Goal: Information Seeking & Learning: Learn about a topic

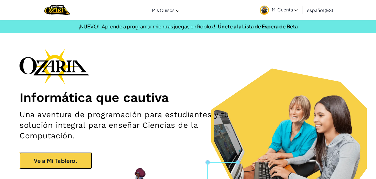
click at [90, 163] on link "Ve a Mi Tablero." at bounding box center [56, 161] width 73 height 17
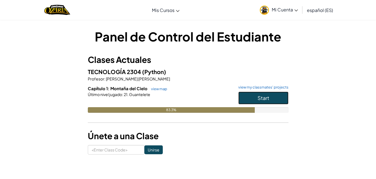
click at [257, 93] on button "Start" at bounding box center [264, 98] width 50 height 13
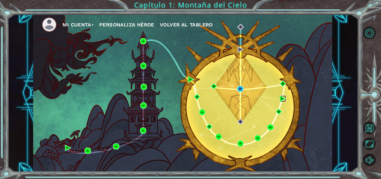
click at [281, 98] on img at bounding box center [283, 99] width 6 height 6
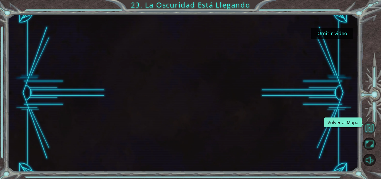
click at [369, 127] on button "Volver al Mapa" at bounding box center [369, 128] width 13 height 13
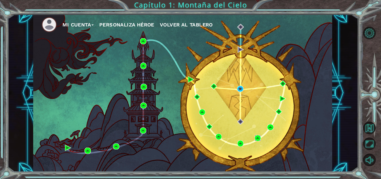
click at [260, 136] on img at bounding box center [258, 138] width 6 height 6
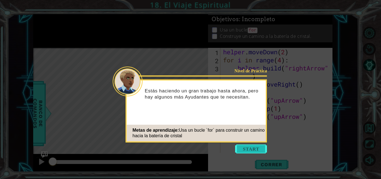
click at [257, 146] on button "Start" at bounding box center [251, 149] width 32 height 9
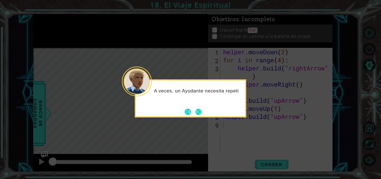
click at [196, 133] on icon at bounding box center [190, 89] width 381 height 179
click at [201, 114] on button "Next" at bounding box center [199, 112] width 6 height 6
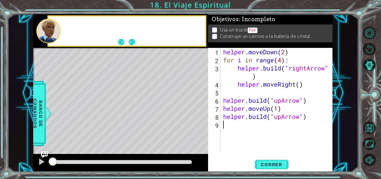
click at [201, 114] on div "Level Map" at bounding box center [162, 130] width 258 height 164
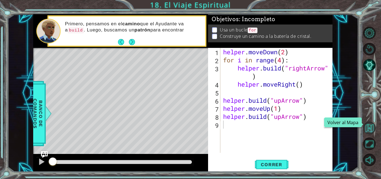
click at [372, 129] on button "Volver al Mapa" at bounding box center [369, 128] width 13 height 13
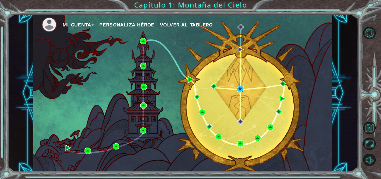
click at [240, 91] on img at bounding box center [240, 89] width 6 height 6
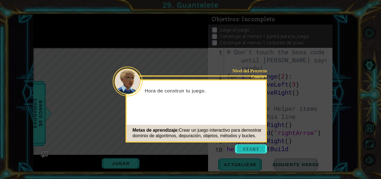
click at [255, 149] on button "Start" at bounding box center [251, 149] width 32 height 9
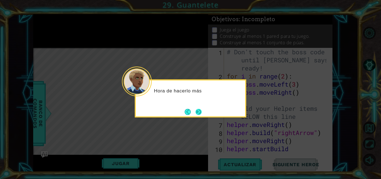
click at [199, 109] on button "Next" at bounding box center [199, 112] width 6 height 6
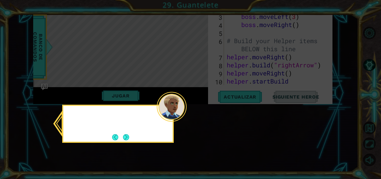
click at [199, 109] on icon at bounding box center [190, 89] width 381 height 179
click at [126, 137] on button "Next" at bounding box center [126, 137] width 6 height 6
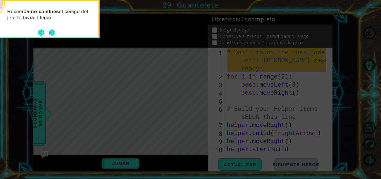
click at [53, 37] on footer at bounding box center [46, 32] width 17 height 8
click at [52, 34] on button "Next" at bounding box center [52, 33] width 6 height 6
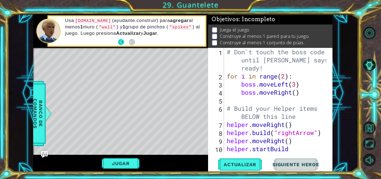
click at [124, 42] on button "Back" at bounding box center [123, 42] width 11 height 6
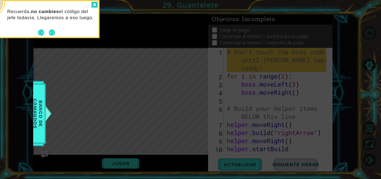
click at [92, 3] on div at bounding box center [94, 5] width 7 height 6
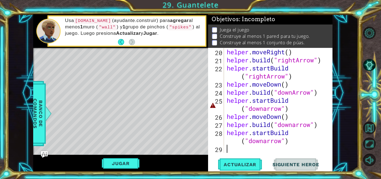
scroll to position [210, 0]
click at [136, 166] on button "Jugar" at bounding box center [121, 163] width 38 height 11
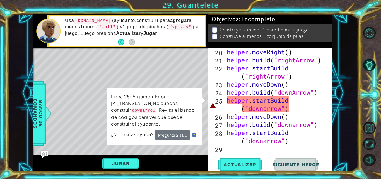
click at [290, 107] on div "helper . moveRight ( ) helper . build ( "rightArrow" ) helper . startBuild ( "r…" at bounding box center [278, 108] width 104 height 121
click at [294, 107] on div "helper . moveRight ( ) helper . build ( "rightArrow" ) helper . startBuild ( "r…" at bounding box center [278, 108] width 104 height 121
click at [169, 138] on button "Pregunta a la IA." at bounding box center [172, 136] width 36 height 10
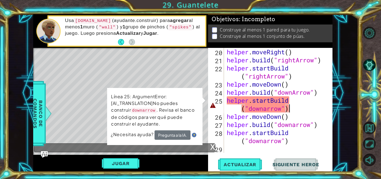
click at [273, 80] on div "helper . moveRight ( ) helper . build ( "rightArrow" ) helper . startBuild ( "r…" at bounding box center [278, 108] width 104 height 121
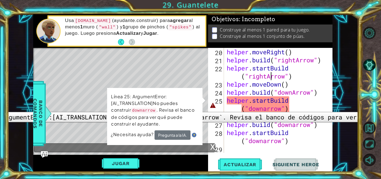
click at [215, 108] on div "25" at bounding box center [216, 105] width 15 height 16
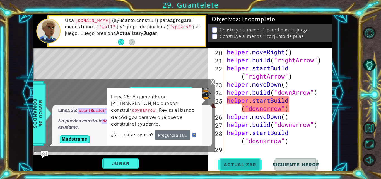
click at [237, 163] on span "Actualizar" at bounding box center [240, 165] width 44 height 6
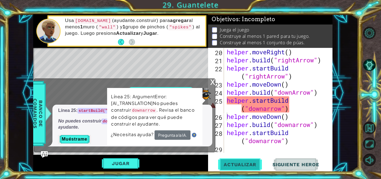
click at [248, 164] on span "Actualizar" at bounding box center [240, 165] width 44 height 6
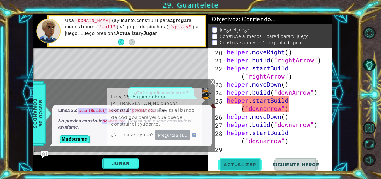
click at [248, 164] on span "Actualizar" at bounding box center [240, 165] width 44 height 6
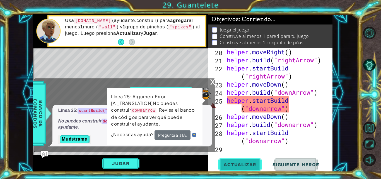
click at [248, 164] on span "Actualizar" at bounding box center [240, 165] width 44 height 6
click at [248, 158] on div "helper.moveDown() 20 21 22 23 24 25 26 27 28 29 helper . moveRight ( ) helper .…" at bounding box center [270, 110] width 124 height 124
click at [240, 162] on span "Actualizar" at bounding box center [240, 165] width 44 height 6
click at [240, 165] on span "Actualizar" at bounding box center [240, 165] width 44 height 6
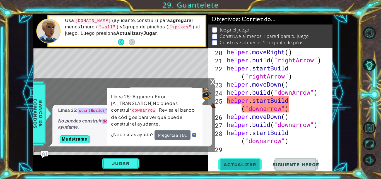
click at [240, 165] on span "Actualizar" at bounding box center [240, 165] width 44 height 6
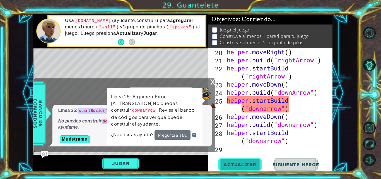
click at [240, 165] on span "Actualizar" at bounding box center [240, 165] width 44 height 6
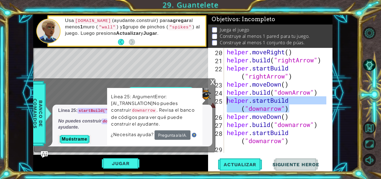
drag, startPoint x: 291, startPoint y: 108, endPoint x: 222, endPoint y: 99, distance: 69.5
click at [226, 99] on div "helper . moveRight ( ) helper . build ( "rightArrow" ) helper . startBuild ( "r…" at bounding box center [276, 100] width 101 height 105
type textarea "helper.startBuild("downarrow")"
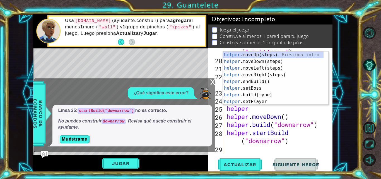
scroll to position [0, 1]
click at [262, 96] on div "helper .moveUp(steps) Presiona intro helper .moveDown(steps) Presiona intro hel…" at bounding box center [273, 85] width 101 height 67
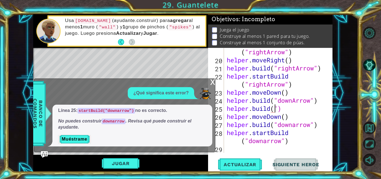
scroll to position [0, 2]
click at [288, 108] on div "helper . startBuild ( "rightArrow" ) helper . moveRight ( ) helper . build ( "r…" at bounding box center [278, 104] width 104 height 129
click at [277, 111] on div "helper . startBuild ( "rightArrow" ) helper . moveRight ( ) helper . build ( "r…" at bounding box center [278, 104] width 104 height 129
click at [287, 109] on div "helper . startBuild ( "rightArrow" ) helper . moveRight ( ) helper . build ( "r…" at bounding box center [278, 104] width 104 height 129
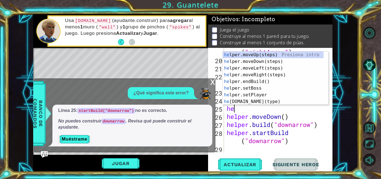
type textarea "h"
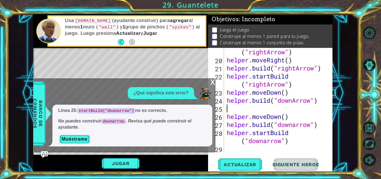
scroll to position [194, 0]
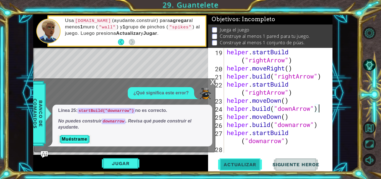
click at [244, 163] on span "Actualizar" at bounding box center [240, 165] width 44 height 6
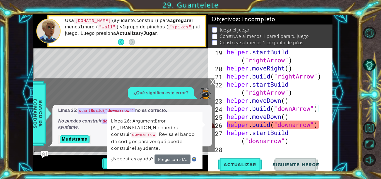
click at [211, 85] on div "x" at bounding box center [212, 82] width 5 height 6
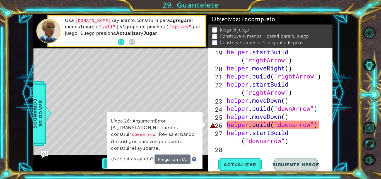
click at [105, 164] on button "Jugar" at bounding box center [121, 163] width 38 height 11
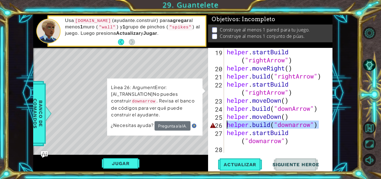
drag, startPoint x: 323, startPoint y: 126, endPoint x: 227, endPoint y: 127, distance: 95.7
click at [227, 127] on div "helper . startBuild ( "rightArrow" ) helper . moveRight ( ) helper . build ( "r…" at bounding box center [278, 112] width 104 height 129
click at [182, 125] on button "Pregunta a la IA." at bounding box center [172, 126] width 36 height 10
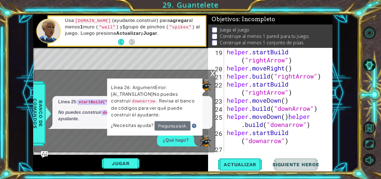
click at [213, 76] on div "x" at bounding box center [212, 73] width 5 height 6
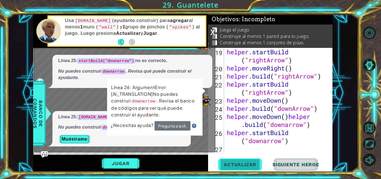
click at [240, 165] on span "Actualizar" at bounding box center [240, 165] width 44 height 6
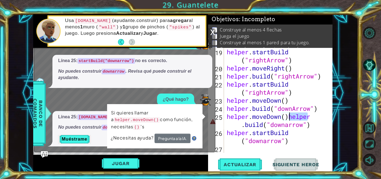
drag, startPoint x: 318, startPoint y: 117, endPoint x: 289, endPoint y: 120, distance: 29.2
click at [289, 120] on div "helper . startBuild ( "rightArrow" ) helper . moveRight ( ) helper . build ( "r…" at bounding box center [278, 112] width 104 height 129
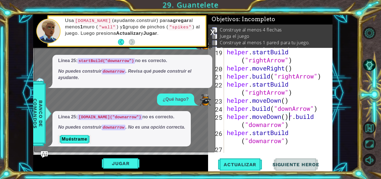
click at [293, 117] on div "helper . startBuild ( "rightArrow" ) helper . moveRight ( ) helper . build ( "r…" at bounding box center [278, 112] width 104 height 129
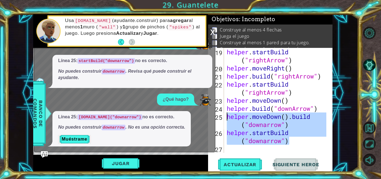
drag, startPoint x: 293, startPoint y: 144, endPoint x: 224, endPoint y: 117, distance: 73.7
click at [226, 117] on div "helper . startBuild ( "rightArrow" ) helper . moveRight ( ) helper . build ( "r…" at bounding box center [276, 100] width 101 height 105
type textarea "helper.moveDown().build("downarrow") helper.startBuild("downarrow")"
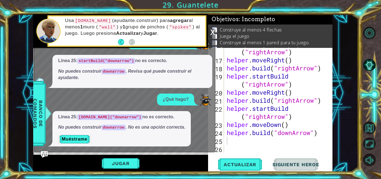
click at [210, 30] on div "x" at bounding box center [212, 32] width 5 height 6
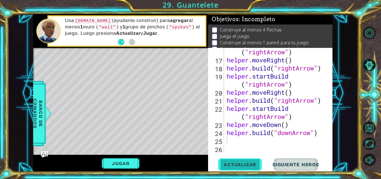
click at [237, 166] on span "Actualizar" at bounding box center [240, 165] width 44 height 6
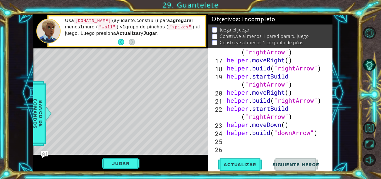
click at [240, 140] on div "helper . startBuild ( "rightArrow" ) helper . moveRight ( ) helper . build ( "r…" at bounding box center [278, 104] width 104 height 129
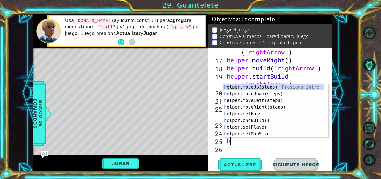
scroll to position [0, 0]
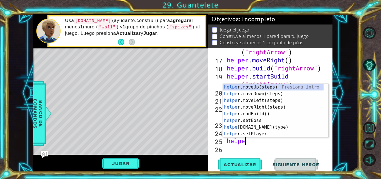
type textarea "helper"
click at [268, 92] on div "helper .moveUp(steps) Presiona intro helper .moveDown(steps) Presiona intro hel…" at bounding box center [273, 117] width 101 height 67
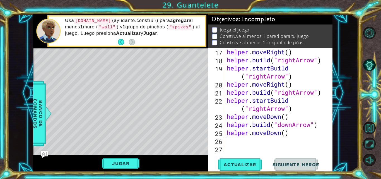
scroll to position [178, 0]
click at [240, 167] on span "Actualizar" at bounding box center [240, 165] width 44 height 6
click at [239, 141] on div "helper . moveRight ( ) helper . build ( "rightArrow" ) helper . startBuild ( "r…" at bounding box center [278, 108] width 104 height 121
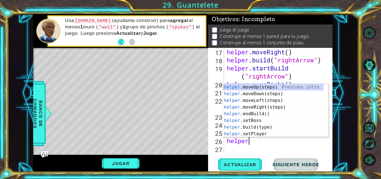
scroll to position [0, 1]
click at [259, 126] on div "helper .moveUp(steps) Presiona intro helper .moveDown(steps) Presiona intro hel…" at bounding box center [273, 117] width 101 height 67
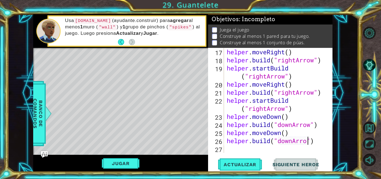
scroll to position [0, 4]
click at [251, 162] on span "Actualizar" at bounding box center [240, 165] width 44 height 6
drag, startPoint x: 226, startPoint y: 134, endPoint x: 297, endPoint y: 130, distance: 70.4
click at [297, 130] on div "helper . moveRight ( ) helper . build ( "rightArrow" ) helper . startBuild ( "r…" at bounding box center [278, 108] width 104 height 121
type textarea "helper.moveDown()"
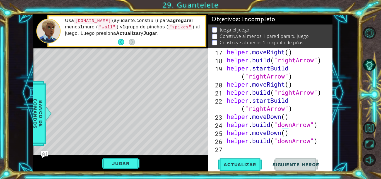
click at [241, 153] on div "helper . moveRight ( ) helper . build ( "rightArrow" ) helper . startBuild ( "r…" at bounding box center [278, 108] width 104 height 121
paste textarea "helper.moveDown()"
type textarea "helper.moveDown()"
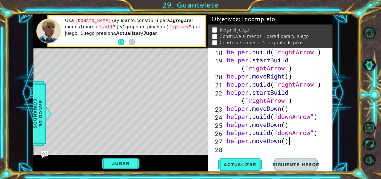
click at [238, 151] on div "helper . build ( "rightArrow" ) helper . startBuild ( "rightArrow" ) helper . m…" at bounding box center [278, 108] width 104 height 121
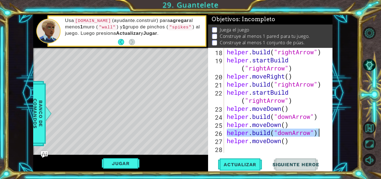
drag, startPoint x: 227, startPoint y: 134, endPoint x: 327, endPoint y: 135, distance: 100.4
click at [327, 135] on div "helper . build ( "rightArrow" ) helper . startBuild ( "rightArrow" ) helper . m…" at bounding box center [278, 108] width 104 height 121
type textarea "[DOMAIN_NAME]("downArrow")"
click at [249, 153] on div "helper . build ( "rightArrow" ) helper . startBuild ( "rightArrow" ) helper . m…" at bounding box center [278, 108] width 104 height 121
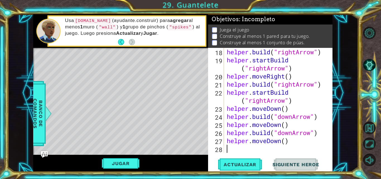
paste textarea "[DOMAIN_NAME]("downArrow")"
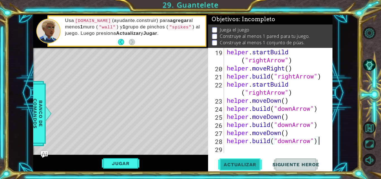
click at [247, 164] on span "Actualizar" at bounding box center [240, 165] width 44 height 6
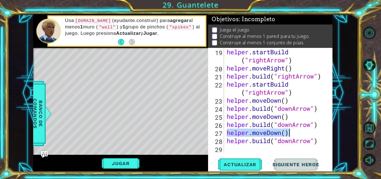
drag, startPoint x: 227, startPoint y: 132, endPoint x: 301, endPoint y: 133, distance: 74.8
click at [301, 133] on div "helper . startBuild ( "rightArrow" ) helper . moveRight ( ) helper . build ( "r…" at bounding box center [278, 112] width 104 height 129
type textarea "helper.moveDown()"
click at [248, 152] on div "helper . startBuild ( "rightArrow" ) helper . moveRight ( ) helper . build ( "r…" at bounding box center [278, 112] width 104 height 129
paste textarea "helper.moveDown()"
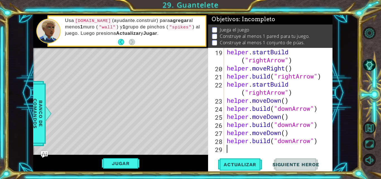
type textarea "helper.moveDown()"
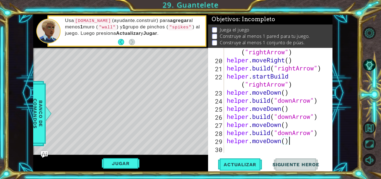
click at [248, 152] on div "helper . startBuild ( "rightArrow" ) helper . moveRight ( ) helper . build ( "r…" at bounding box center [278, 104] width 104 height 129
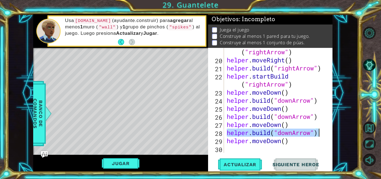
drag, startPoint x: 226, startPoint y: 134, endPoint x: 323, endPoint y: 133, distance: 96.8
click at [323, 133] on div "helper . startBuild ( "rightArrow" ) helper . moveRight ( ) helper . build ( "r…" at bounding box center [278, 104] width 104 height 129
type textarea "[DOMAIN_NAME]("downArrow")"
click at [267, 153] on div "helper . startBuild ( "rightArrow" ) helper . moveRight ( ) helper . build ( "r…" at bounding box center [278, 104] width 104 height 129
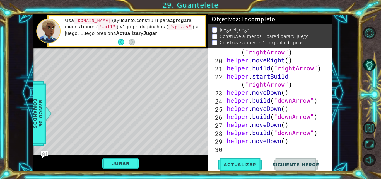
paste textarea "[DOMAIN_NAME]("downArrow")"
type textarea "[DOMAIN_NAME]("downArrow")"
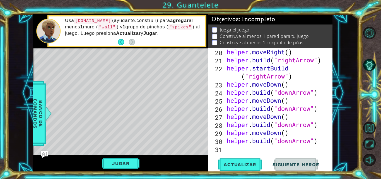
scroll to position [210, 0]
click at [253, 162] on button "Actualizar" at bounding box center [240, 165] width 44 height 13
click at [118, 163] on button "Jugar" at bounding box center [121, 163] width 38 height 11
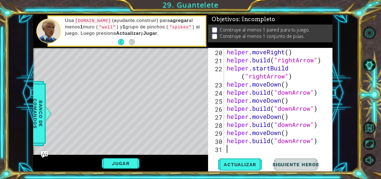
click at [233, 151] on div "helper . moveRight ( ) helper . build ( "rightArrow" ) helper . startBuild ( "r…" at bounding box center [278, 108] width 104 height 121
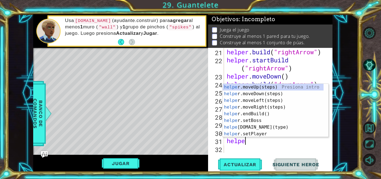
scroll to position [0, 1]
click at [271, 127] on div "helper .moveUp(steps) Presiona intro helper .moveDown(steps) Presiona intro hel…" at bounding box center [273, 117] width 101 height 67
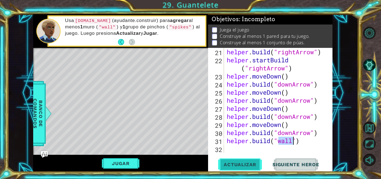
type textarea "[DOMAIN_NAME]("wall")"
click at [246, 167] on span "Actualizar" at bounding box center [240, 165] width 44 height 6
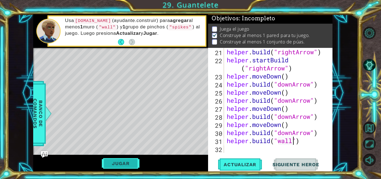
click at [130, 160] on button "Jugar" at bounding box center [121, 163] width 38 height 11
click at [130, 160] on div "helper methods moveLeft(steps) moveRight(steps) moveUp(steps) moveDown(steps) b…" at bounding box center [182, 93] width 299 height 158
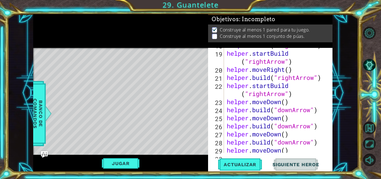
scroll to position [218, 0]
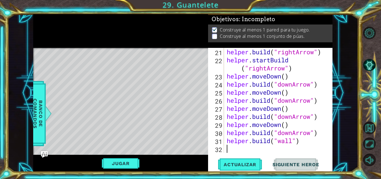
click at [238, 137] on div "helper . build ( "rightArrow" ) helper . startBuild ( "rightArrow" ) helper . m…" at bounding box center [278, 108] width 104 height 121
type textarea "[DOMAIN_NAME]("wall")"
click at [227, 141] on div "helper . build ( "rightArrow" ) helper . startBuild ( "rightArrow" ) helper . m…" at bounding box center [278, 108] width 104 height 121
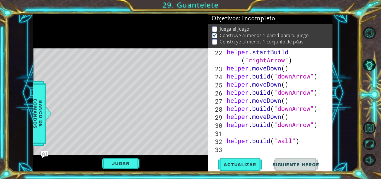
scroll to position [1, 0]
click at [230, 133] on div "helper . startBuild ( "rightArrow" ) helper . moveDown ( ) helper . build ( "do…" at bounding box center [278, 112] width 104 height 129
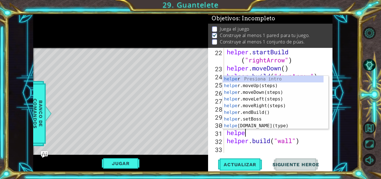
scroll to position [0, 1]
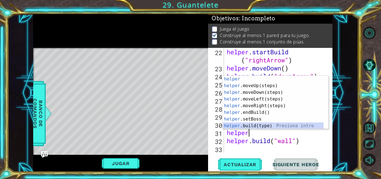
click at [264, 125] on div "helper Presiona intro helper .moveUp(steps) Presiona intro helper .moveDown(ste…" at bounding box center [273, 109] width 101 height 67
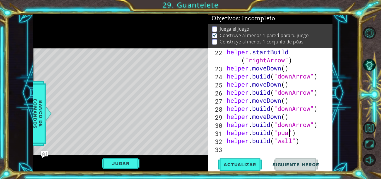
scroll to position [0, 3]
click at [248, 170] on button "Actualizar" at bounding box center [240, 165] width 44 height 13
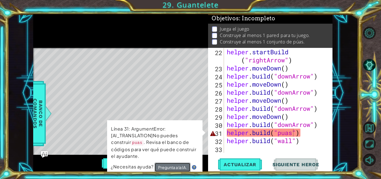
click at [182, 165] on button "Pregunta a la IA." at bounding box center [172, 168] width 36 height 10
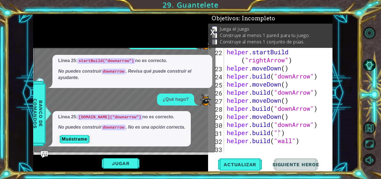
click at [336, 148] on div "1 2 3 4 # Don't touch the boss code until [PERSON_NAME] says you're ready! for …" at bounding box center [183, 93] width 351 height 158
click at [270, 126] on div "helper . startBuild ( "rightArrow" ) helper . moveDown ( ) helper . build ( "do…" at bounding box center [278, 112] width 104 height 129
click at [278, 132] on div "helper . startBuild ( "rightArrow" ) helper . moveDown ( ) helper . build ( "do…" at bounding box center [278, 112] width 104 height 129
click at [210, 31] on div "x ¿Qué significa este error? Línea 25: startBuild("downarrow") no es correcto. …" at bounding box center [124, 91] width 181 height 124
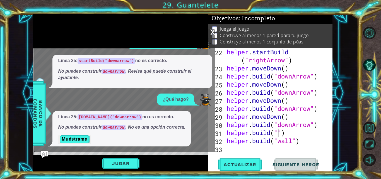
click at [210, 31] on div "x ¿Qué significa este error? Línea 25: startBuild("downarrow") no es correcto. …" at bounding box center [124, 91] width 181 height 124
click at [212, 31] on div "x" at bounding box center [212, 32] width 5 height 6
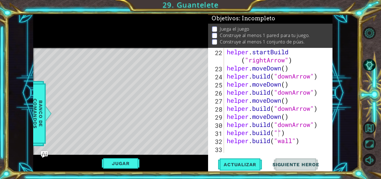
click at [237, 156] on div "[DOMAIN_NAME]("") 22 23 24 25 26 27 28 29 30 31 32 33 helper . startBuild ( "ri…" at bounding box center [270, 110] width 124 height 124
click at [239, 160] on button "Actualizar" at bounding box center [240, 165] width 44 height 13
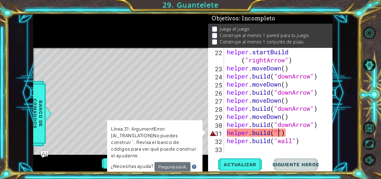
click at [288, 134] on div "helper . startBuild ( "rightArrow" ) helper . moveDown ( ) helper . build ( "do…" at bounding box center [278, 112] width 104 height 129
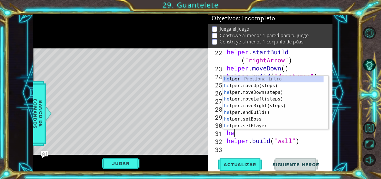
type textarea "h"
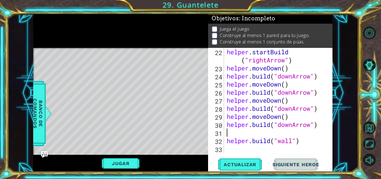
scroll to position [218, 0]
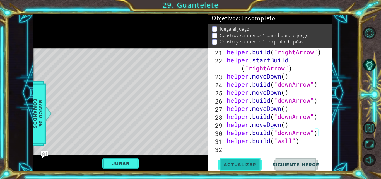
click at [247, 167] on span "Actualizar" at bounding box center [240, 165] width 44 height 6
click at [127, 164] on button "Jugar" at bounding box center [121, 163] width 38 height 11
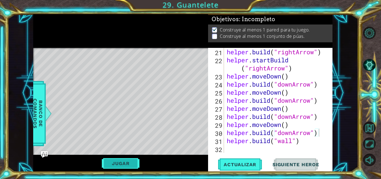
scroll to position [218, 0]
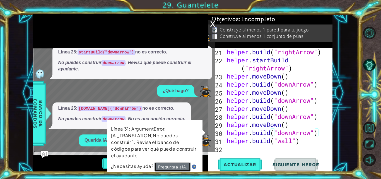
click at [176, 164] on button "Pregunta a la IA." at bounding box center [172, 167] width 36 height 10
click at [235, 163] on span "Actualizar" at bounding box center [240, 165] width 44 height 6
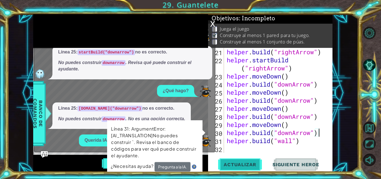
scroll to position [1, 0]
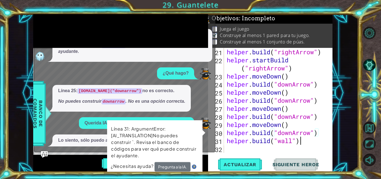
click at [304, 141] on div "helper . build ( "rightArrow" ) helper . startBuild ( "rightArrow" ) helper . m…" at bounding box center [278, 108] width 104 height 121
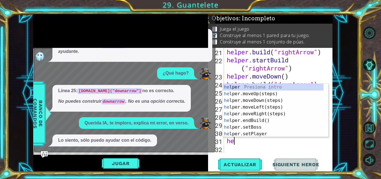
type textarea "h"
click at [270, 133] on div "helper Presiona intro helper .moveUp(steps) Presiona intro helper .moveDown(ste…" at bounding box center [273, 117] width 101 height 67
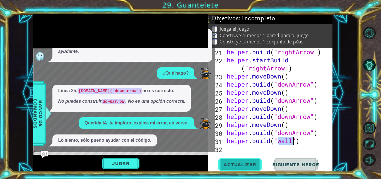
type textarea "[DOMAIN_NAME]("wall")"
click at [246, 165] on span "Actualizar" at bounding box center [240, 165] width 44 height 6
click at [128, 163] on button "Jugar" at bounding box center [121, 163] width 38 height 11
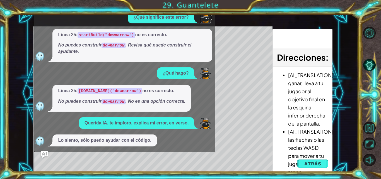
click at [209, 21] on img at bounding box center [205, 17] width 11 height 11
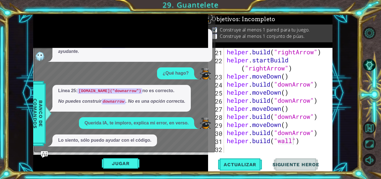
scroll to position [218, 0]
click at [211, 13] on div "1 2 3 4 # Don't touch the boss code until [PERSON_NAME] says you're ready! for …" at bounding box center [190, 89] width 381 height 179
click at [211, 15] on link at bounding box center [206, 17] width 13 height 5
drag, startPoint x: 175, startPoint y: 89, endPoint x: 175, endPoint y: 120, distance: 31.2
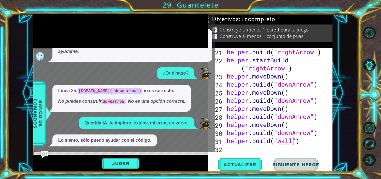
click at [175, 120] on div "¿Qué significa este error? Línea 25: startBuild("downarrow") no es correcto. No…" at bounding box center [123, 79] width 178 height 136
click at [234, 149] on div "helper . build ( "rightArrow" ) helper . startBuild ( "rightArrow" ) helper . m…" at bounding box center [278, 108] width 104 height 121
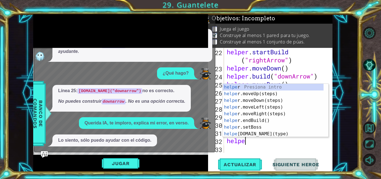
scroll to position [0, 1]
click at [266, 135] on div "helper Presiona intro helper .moveUp(steps) Presiona intro helper .moveDown(ste…" at bounding box center [273, 117] width 101 height 67
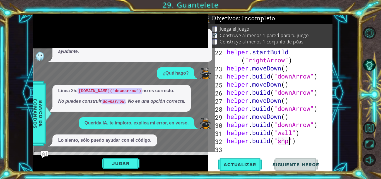
scroll to position [0, 3]
click at [250, 167] on span "Actualizar" at bounding box center [240, 165] width 44 height 6
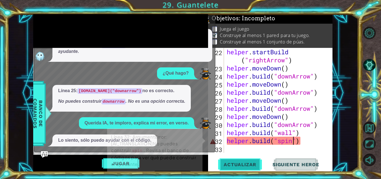
scroll to position [4, 0]
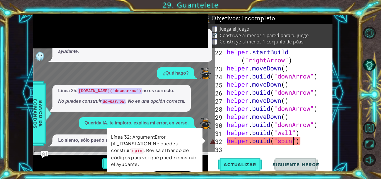
click at [181, 171] on button "Pregunta a la IA." at bounding box center [172, 176] width 36 height 10
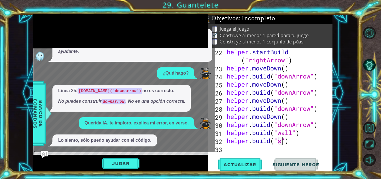
type textarea "[DOMAIN_NAME]("")"
click at [281, 150] on div "helper . startBuild ( "rightArrow" ) helper . moveDown ( ) helper . build ( "do…" at bounding box center [278, 112] width 104 height 129
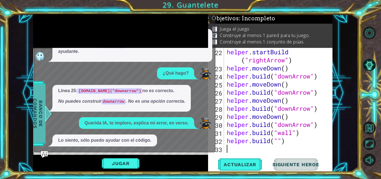
click at [46, 108] on div at bounding box center [48, 113] width 7 height 17
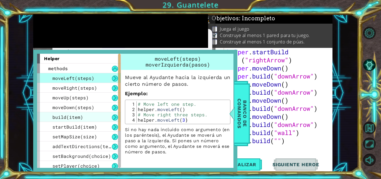
click at [79, 119] on span "build(item)" at bounding box center [67, 117] width 31 height 6
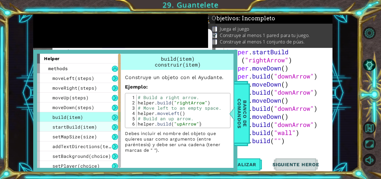
click at [88, 131] on div "startBuild(item)" at bounding box center [79, 127] width 84 height 10
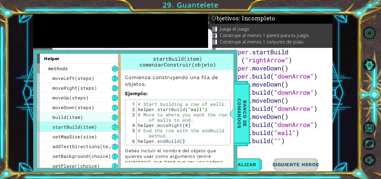
click at [81, 115] on span "build(item)" at bounding box center [67, 117] width 31 height 6
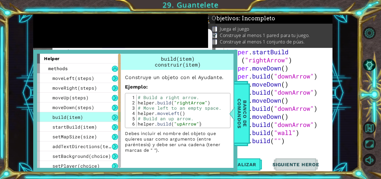
type textarea "# Build a right arrow."
click at [172, 98] on div "# Build a right arrow. helper . build ( "rightArrow" ) # Move left to an empty …" at bounding box center [183, 116] width 92 height 42
click at [86, 132] on div "startBuild(item)" at bounding box center [79, 127] width 84 height 10
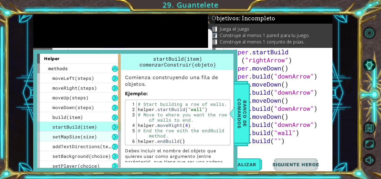
click at [86, 135] on span "setMapSize(size)" at bounding box center [74, 137] width 45 height 6
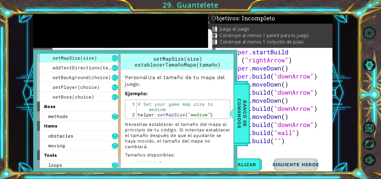
scroll to position [81, 0]
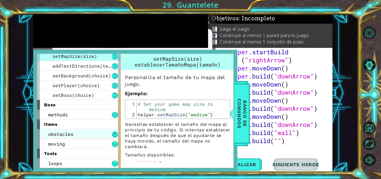
click at [112, 133] on button at bounding box center [115, 135] width 6 height 6
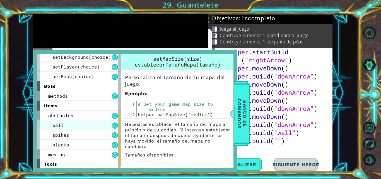
scroll to position [110, 0]
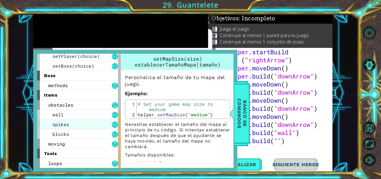
click at [71, 126] on div "spikes" at bounding box center [79, 125] width 84 height 10
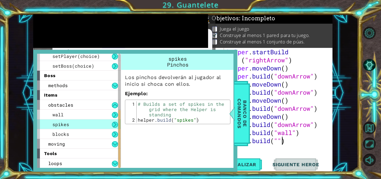
click at [281, 143] on div "helper . startBuild ( "rightArrow" ) helper . moveDown ( ) helper . build ( "do…" at bounding box center [278, 112] width 104 height 129
click at [278, 143] on div "helper . startBuild ( "rightArrow" ) helper . moveDown ( ) helper . build ( "do…" at bounding box center [278, 112] width 104 height 129
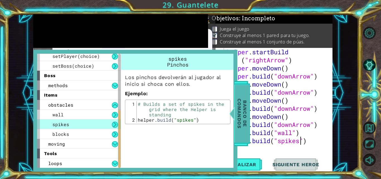
click at [242, 138] on span "Banco de comandos" at bounding box center [242, 114] width 15 height 58
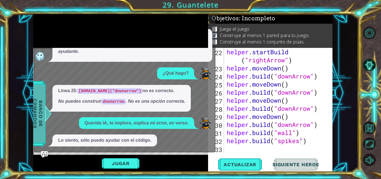
click at [242, 138] on div "helper . startBuild ( "rightArrow" ) helper . moveDown ( ) helper . build ( "do…" at bounding box center [278, 112] width 104 height 129
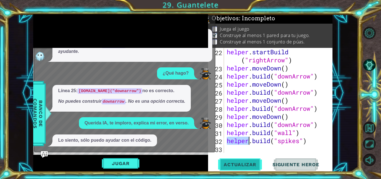
click at [242, 163] on span "Actualizar" at bounding box center [240, 165] width 44 height 6
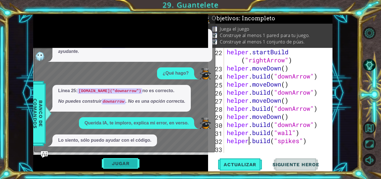
click at [123, 166] on button "Jugar" at bounding box center [121, 163] width 38 height 11
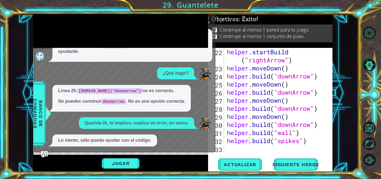
scroll to position [227, 0]
click at [299, 162] on button "Siguiente Heroe" at bounding box center [296, 165] width 58 height 13
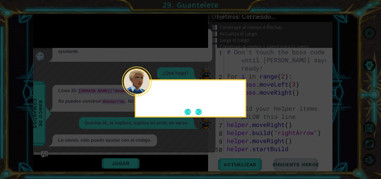
scroll to position [0, 0]
click at [199, 111] on button "Next" at bounding box center [199, 112] width 6 height 6
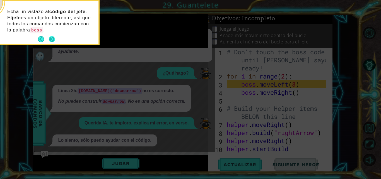
click at [52, 42] on button "Next" at bounding box center [52, 39] width 6 height 6
click at [52, 42] on icon at bounding box center [190, 89] width 381 height 179
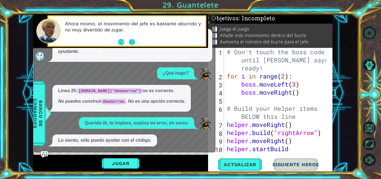
click at [132, 44] on button "Next" at bounding box center [132, 42] width 6 height 6
click at [132, 44] on div "Ahora mismo, el movimiento del jefe es bastante aburrido y no muy divertido de …" at bounding box center [120, 31] width 175 height 34
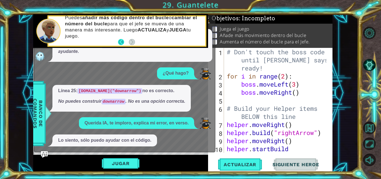
click at [122, 43] on button "Back" at bounding box center [123, 42] width 11 height 6
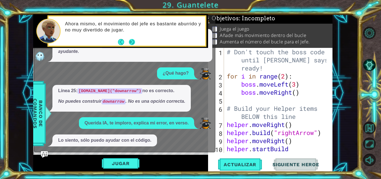
click at [132, 42] on button "Next" at bounding box center [132, 42] width 6 height 6
click at [132, 42] on div "Ahora mismo, el movimiento del jefe es bastante aburrido y no muy divertido de …" at bounding box center [120, 31] width 175 height 34
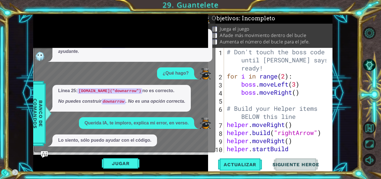
click at [132, 42] on div at bounding box center [120, 31] width 175 height 34
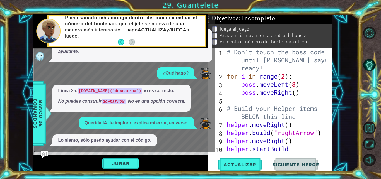
type textarea "boss.moveRight()"
click at [295, 93] on div "# Don't touch the boss code until [PERSON_NAME] says you're ready! for i in ran…" at bounding box center [278, 121] width 104 height 146
click at [251, 99] on div "# Don't touch the boss code until [PERSON_NAME] says you're ready! for i in ran…" at bounding box center [278, 121] width 104 height 146
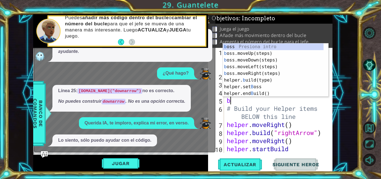
scroll to position [0, 0]
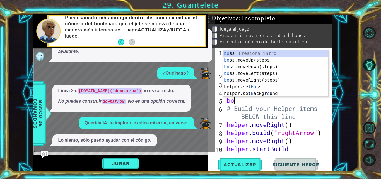
type textarea "boss"
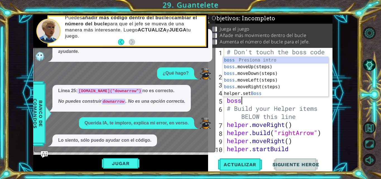
scroll to position [0, 1]
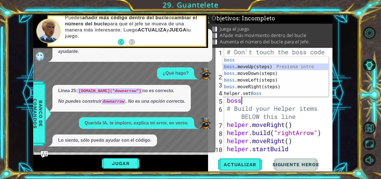
click at [269, 67] on div "boss Presiona intro boss .moveUp(steps) Presiona intro boss .moveDown(steps) Pr…" at bounding box center [275, 84] width 105 height 54
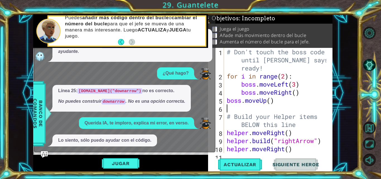
click at [271, 102] on div "# Don't touch the boss code until [PERSON_NAME] says you're ready! for i in ran…" at bounding box center [278, 121] width 104 height 146
type textarea "boss.moveUp(3)"
click at [239, 107] on div "# Don't touch the boss code until [PERSON_NAME] says you're ready! for i in ran…" at bounding box center [278, 121] width 104 height 146
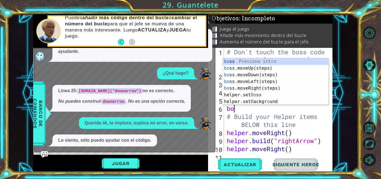
type textarea "boss"
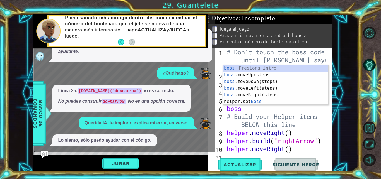
scroll to position [0, 1]
click at [264, 93] on div "boss Presiona intro boss .moveUp(steps) Presiona intro boss .moveDown(steps) Pr…" at bounding box center [275, 92] width 105 height 54
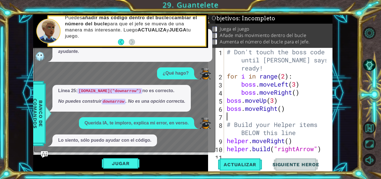
click at [283, 111] on div "# Don't touch the boss code until [PERSON_NAME] says you're ready! for i in ran…" at bounding box center [278, 117] width 104 height 138
type textarea "boss.moveRight(3)"
click at [247, 119] on div "# Don't touch the boss code until [PERSON_NAME] says you're ready! for i in ran…" at bounding box center [278, 117] width 104 height 138
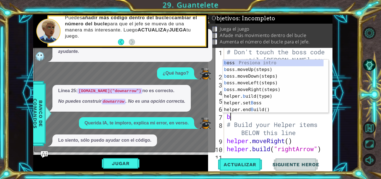
scroll to position [0, 0]
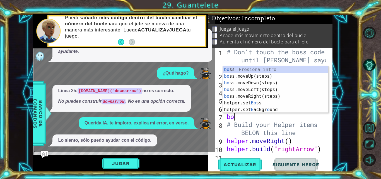
type textarea "boss"
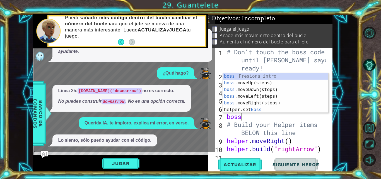
scroll to position [0, 1]
click at [271, 88] on div "boss Presiona intro boss .moveUp(steps) Presiona intro boss .moveDown(steps) Pr…" at bounding box center [275, 100] width 105 height 54
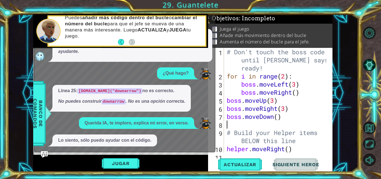
click at [241, 126] on div "# Don't touch the boss code until [PERSON_NAME] says you're ready! for i in ran…" at bounding box center [278, 117] width 104 height 138
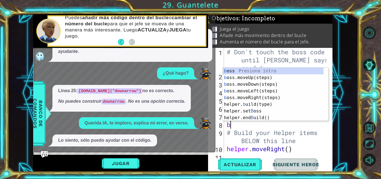
scroll to position [0, 0]
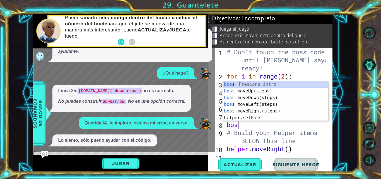
type textarea "boss"
click at [261, 105] on div "boss Presiona intro boss .moveUp(steps) Presiona intro boss .moveDown(steps) Pr…" at bounding box center [275, 108] width 105 height 54
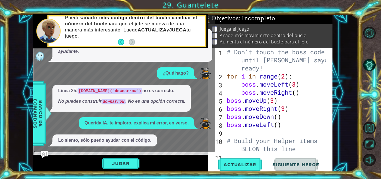
click at [279, 124] on div "# Don't touch the boss code until [PERSON_NAME] says you're ready! for i in ran…" at bounding box center [278, 117] width 104 height 138
type textarea "boss.moveLeft(6)"
click at [254, 131] on div "# Don't touch the boss code until [PERSON_NAME] says you're ready! for i in ran…" at bounding box center [278, 117] width 104 height 138
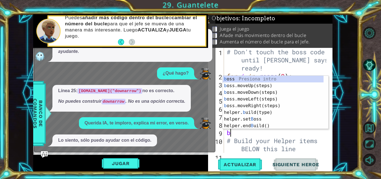
scroll to position [0, 0]
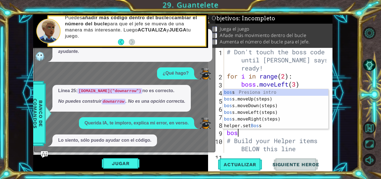
type textarea "boss"
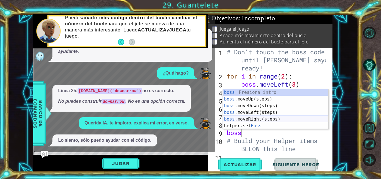
click at [264, 117] on div "boss Presiona intro boss .moveUp(steps) Presiona intro boss .moveDown(steps) Pr…" at bounding box center [275, 116] width 105 height 54
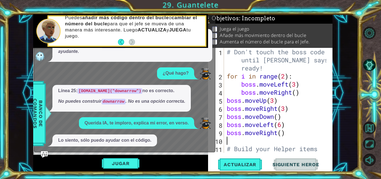
click at [281, 135] on div "# Don't touch the boss code until [PERSON_NAME] says you're ready! for i in ran…" at bounding box center [278, 121] width 104 height 146
type textarea "boss.moveRight(6)"
click at [246, 167] on span "Actualizar" at bounding box center [240, 165] width 44 height 6
click at [240, 165] on span "Actualizar" at bounding box center [240, 165] width 44 height 6
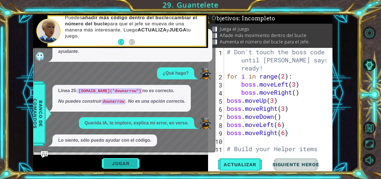
click at [134, 165] on button "Jugar" at bounding box center [121, 163] width 38 height 11
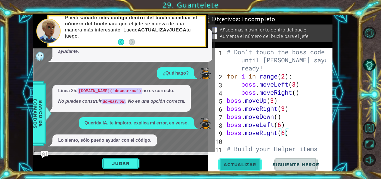
click at [232, 169] on button "Actualizar" at bounding box center [240, 165] width 44 height 13
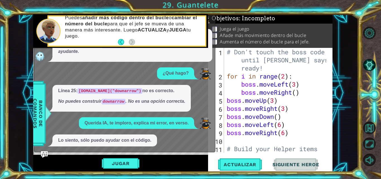
scroll to position [0, 0]
click at [249, 164] on span "Actualizar" at bounding box center [240, 165] width 44 height 6
click at [287, 77] on div "# Don't touch the boss code until [PERSON_NAME] says you're ready! for i in ran…" at bounding box center [278, 121] width 104 height 146
click at [297, 84] on div "# Don't touch the boss code until [PERSON_NAME] says you're ready! for i in ran…" at bounding box center [278, 121] width 104 height 146
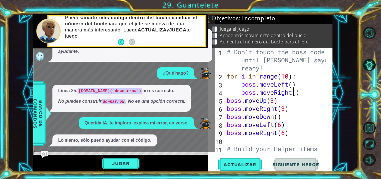
scroll to position [0, 2]
click at [293, 86] on div "# Don't touch the boss code until [PERSON_NAME] says you're ready! for i in ran…" at bounding box center [278, 121] width 104 height 146
click at [297, 92] on div "# Don't touch the boss code until [PERSON_NAME] says you're ready! for i in ran…" at bounding box center [278, 121] width 104 height 146
type textarea "boss.moveRight(8)"
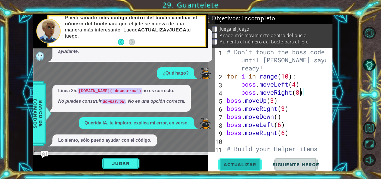
click at [247, 166] on span "Actualizar" at bounding box center [240, 165] width 44 height 6
click at [129, 167] on button "Jugar" at bounding box center [121, 163] width 38 height 11
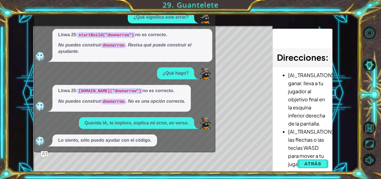
drag, startPoint x: 203, startPoint y: 40, endPoint x: 201, endPoint y: 48, distance: 7.9
click at [199, 64] on div "¿Qué significa este error? Línea 25: startBuild("downarrow") no es correcto. No…" at bounding box center [123, 79] width 178 height 136
click at [43, 152] on img "Ask AI" at bounding box center [44, 154] width 7 height 7
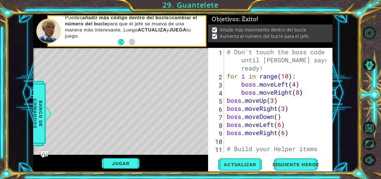
scroll to position [3, 0]
click at [297, 166] on span "Siguiente Heroe" at bounding box center [296, 166] width 58 height 6
click at [297, 166] on div at bounding box center [190, 89] width 381 height 179
click at [296, 161] on div at bounding box center [190, 89] width 381 height 179
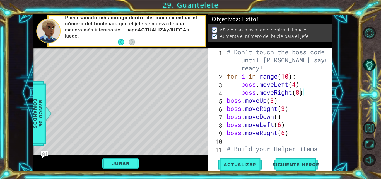
click at [328, 76] on body "1 2 3 4 # Don't touch the boss code until [PERSON_NAME] says you're ready! for …" at bounding box center [190, 89] width 381 height 179
click at [330, 75] on body "1 2 3 4 # Don't touch the boss code until [PERSON_NAME] says you're ready! for …" at bounding box center [190, 89] width 381 height 179
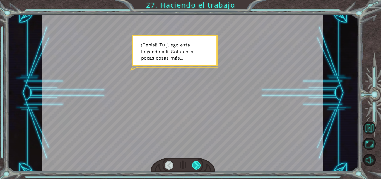
click at [200, 167] on div at bounding box center [196, 166] width 9 height 9
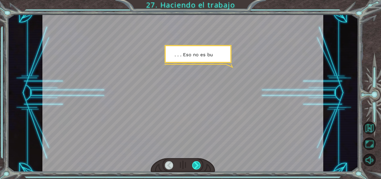
click at [200, 167] on div at bounding box center [196, 166] width 9 height 9
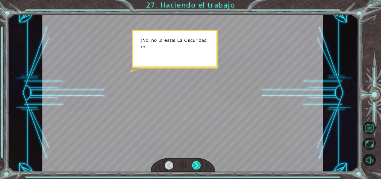
click at [200, 167] on div at bounding box center [196, 166] width 9 height 9
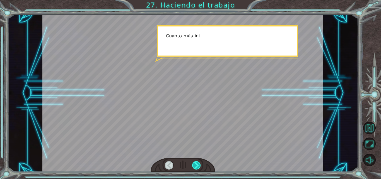
click at [200, 167] on div at bounding box center [196, 166] width 9 height 9
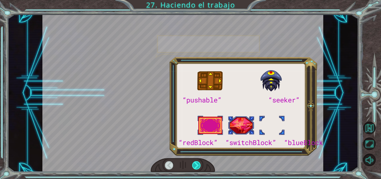
click at [200, 167] on div at bounding box center [196, 166] width 9 height 9
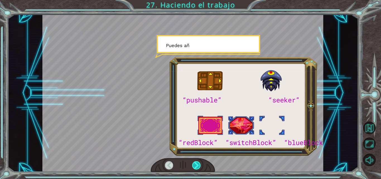
click at [200, 167] on div at bounding box center [196, 166] width 9 height 9
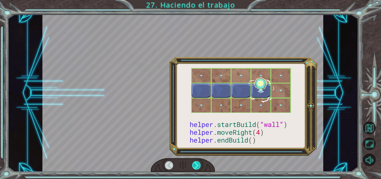
click at [200, 167] on div at bounding box center [196, 166] width 9 height 9
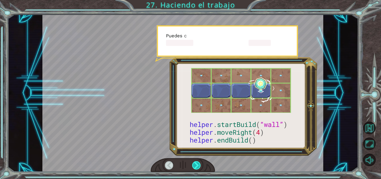
click at [200, 167] on div at bounding box center [196, 166] width 9 height 9
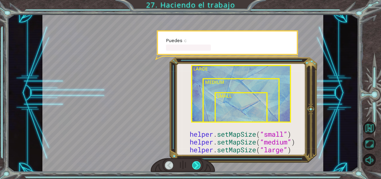
click at [200, 167] on div at bounding box center [196, 166] width 9 height 9
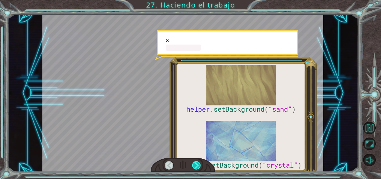
click at [200, 167] on div at bounding box center [196, 166] width 9 height 9
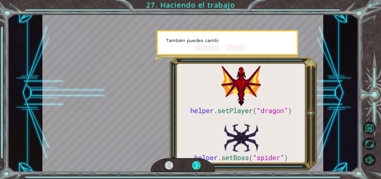
click at [200, 167] on div at bounding box center [196, 166] width 9 height 9
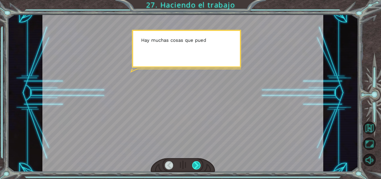
click at [200, 167] on div at bounding box center [196, 166] width 9 height 9
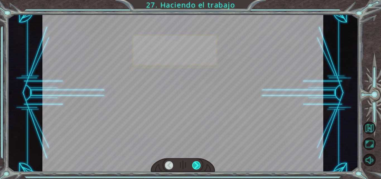
click at [200, 167] on div at bounding box center [196, 166] width 9 height 9
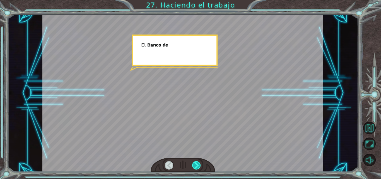
click at [200, 167] on div at bounding box center [196, 166] width 9 height 9
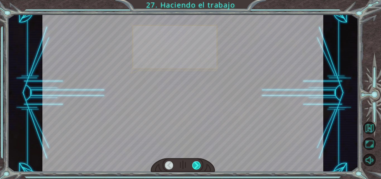
click at [200, 167] on div at bounding box center [196, 166] width 9 height 9
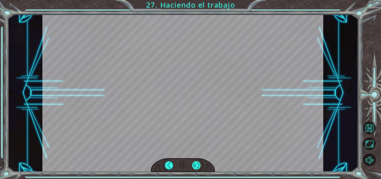
click at [200, 167] on div at bounding box center [196, 166] width 9 height 9
click at [371, 124] on button "Volver al Mapa" at bounding box center [369, 128] width 13 height 13
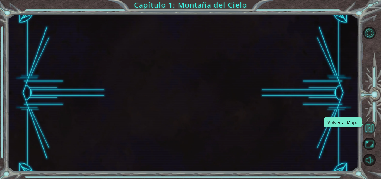
click at [372, 126] on button "Volver al Mapa" at bounding box center [369, 128] width 13 height 13
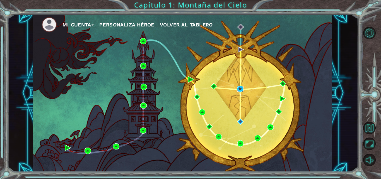
click at [240, 86] on img at bounding box center [240, 89] width 6 height 6
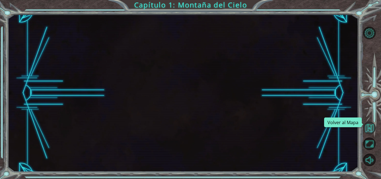
click at [367, 126] on button "Volver al Mapa" at bounding box center [369, 128] width 13 height 13
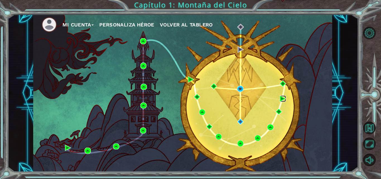
click at [283, 97] on img at bounding box center [283, 99] width 6 height 6
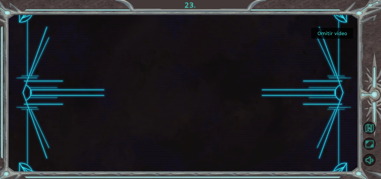
click at [329, 35] on button "Omitir video" at bounding box center [332, 33] width 42 height 11
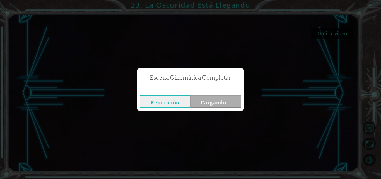
click at [182, 97] on div "Repetición Cargando..." at bounding box center [191, 102] width 102 height 13
click at [182, 97] on button "Repetición" at bounding box center [165, 102] width 51 height 13
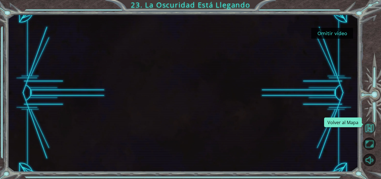
click at [369, 131] on button "Volver al Mapa" at bounding box center [369, 128] width 13 height 13
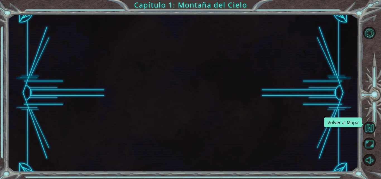
click at [369, 131] on button "Volver al Mapa" at bounding box center [369, 128] width 13 height 13
click at [369, 124] on button "Volver al Mapa" at bounding box center [369, 128] width 13 height 13
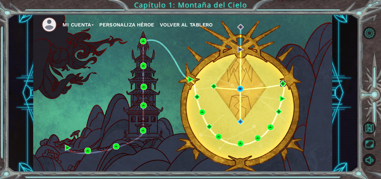
click at [283, 82] on img at bounding box center [283, 84] width 6 height 6
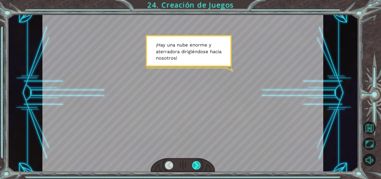
click at [194, 168] on div at bounding box center [196, 166] width 9 height 9
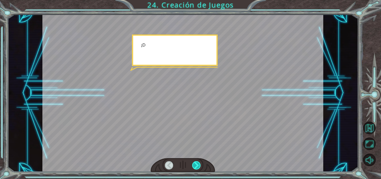
click at [194, 168] on div at bounding box center [196, 166] width 9 height 9
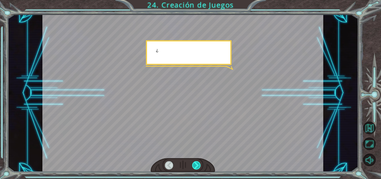
click at [194, 168] on div at bounding box center [196, 166] width 9 height 9
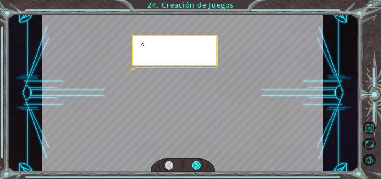
click at [194, 168] on div at bounding box center [196, 166] width 9 height 9
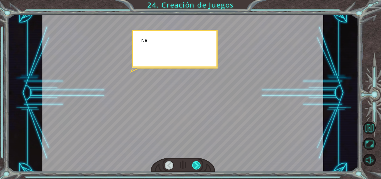
click at [194, 168] on div at bounding box center [196, 166] width 9 height 9
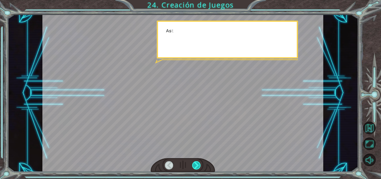
click at [194, 168] on div at bounding box center [196, 166] width 9 height 9
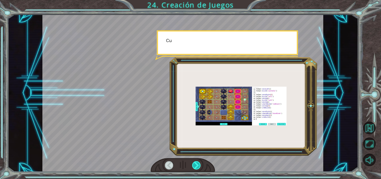
click at [194, 168] on div at bounding box center [196, 166] width 9 height 9
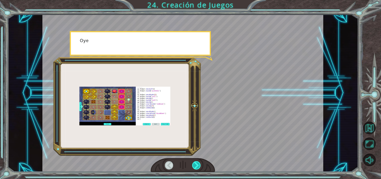
click at [194, 168] on div at bounding box center [196, 166] width 9 height 9
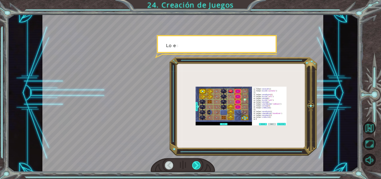
click at [194, 168] on div at bounding box center [196, 166] width 9 height 9
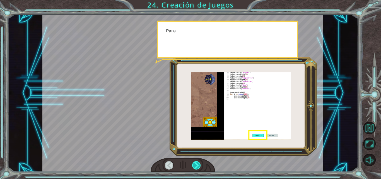
click at [194, 168] on div at bounding box center [196, 166] width 9 height 9
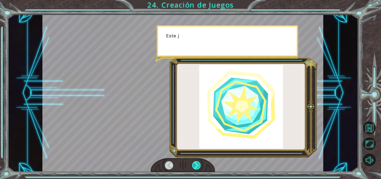
click at [194, 168] on div at bounding box center [196, 166] width 9 height 9
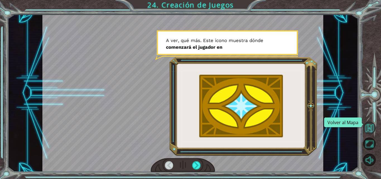
click at [366, 124] on button "Volver al Mapa" at bounding box center [369, 128] width 13 height 13
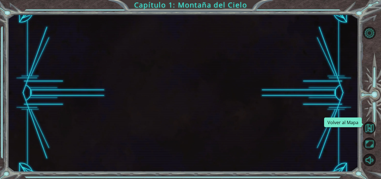
click at [366, 124] on button "Volver al Mapa" at bounding box center [369, 128] width 13 height 13
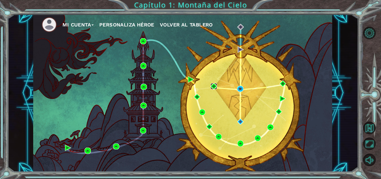
click at [215, 86] on img at bounding box center [214, 86] width 6 height 6
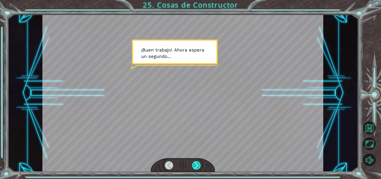
click at [195, 162] on div at bounding box center [196, 166] width 9 height 9
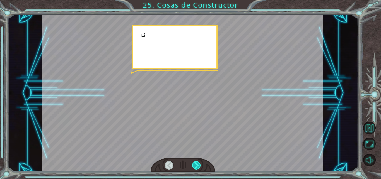
click at [195, 162] on div at bounding box center [196, 166] width 9 height 9
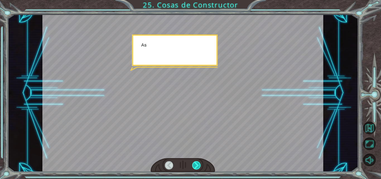
click at [195, 162] on div at bounding box center [196, 166] width 9 height 9
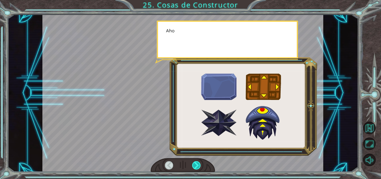
click at [195, 162] on div at bounding box center [196, 166] width 9 height 9
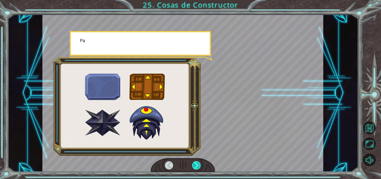
click at [195, 162] on div at bounding box center [196, 166] width 9 height 9
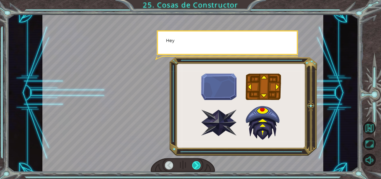
click at [195, 162] on div at bounding box center [196, 166] width 9 height 9
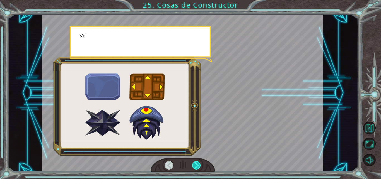
click at [195, 162] on div at bounding box center [196, 166] width 9 height 9
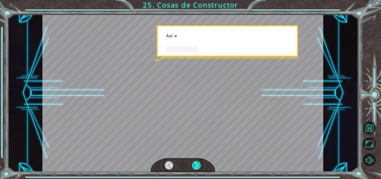
click at [195, 162] on div at bounding box center [196, 166] width 9 height 9
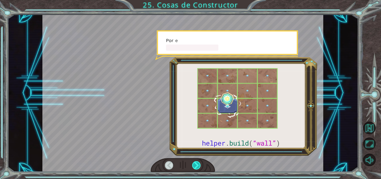
click at [195, 162] on div at bounding box center [196, 166] width 9 height 9
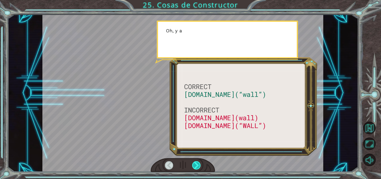
click at [195, 162] on div at bounding box center [196, 166] width 9 height 9
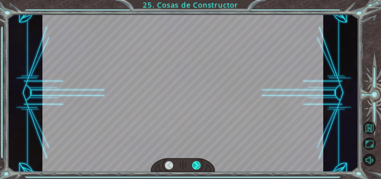
click at [195, 162] on div at bounding box center [196, 166] width 9 height 9
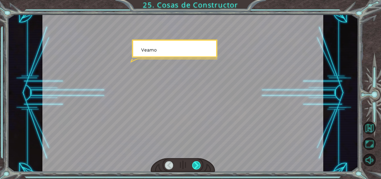
click at [195, 162] on div at bounding box center [196, 166] width 9 height 9
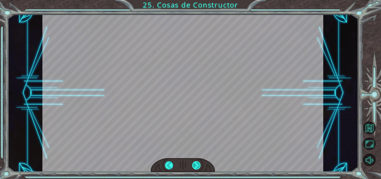
click at [195, 162] on div at bounding box center [196, 166] width 9 height 9
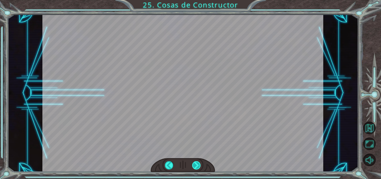
click at [195, 162] on div at bounding box center [196, 166] width 9 height 9
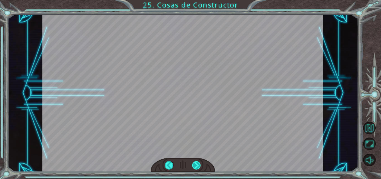
click at [195, 162] on div at bounding box center [196, 166] width 9 height 9
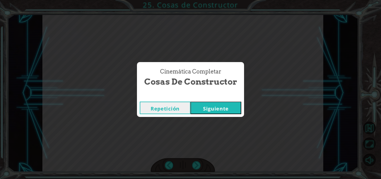
click at [216, 103] on button "Siguiente" at bounding box center [216, 108] width 51 height 13
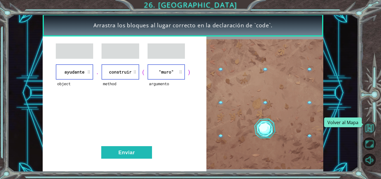
click at [367, 128] on button "Volver al Mapa" at bounding box center [369, 128] width 13 height 13
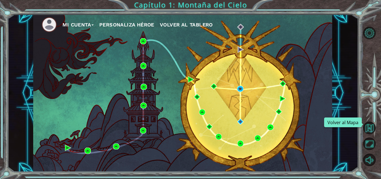
click at [367, 128] on button "Volver al Mapa" at bounding box center [369, 128] width 13 height 13
click at [239, 121] on img at bounding box center [240, 122] width 6 height 6
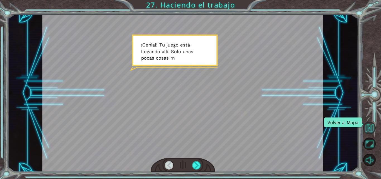
click at [366, 123] on button "Volver al Mapa" at bounding box center [369, 128] width 13 height 13
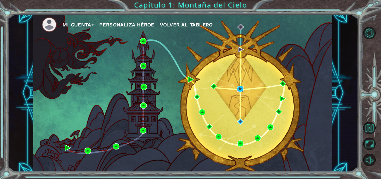
click at [239, 87] on img at bounding box center [240, 89] width 6 height 6
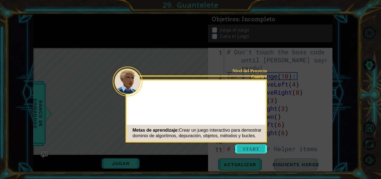
click at [252, 148] on button "Start" at bounding box center [251, 149] width 32 height 9
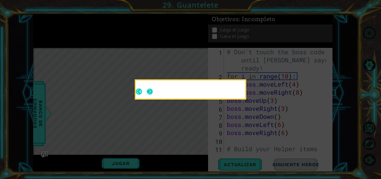
click at [150, 90] on button "Next" at bounding box center [150, 92] width 6 height 6
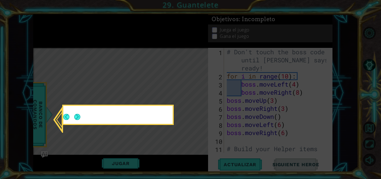
click at [150, 90] on icon at bounding box center [190, 89] width 381 height 179
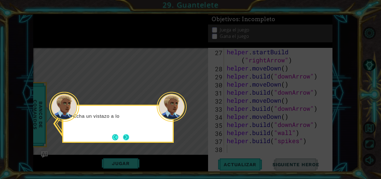
scroll to position [267, 0]
click at [124, 136] on button "Next" at bounding box center [126, 137] width 6 height 6
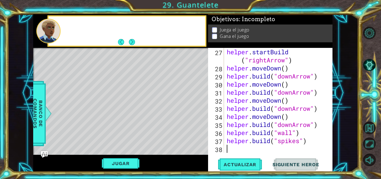
click at [124, 136] on div "Level Map" at bounding box center [162, 130] width 258 height 164
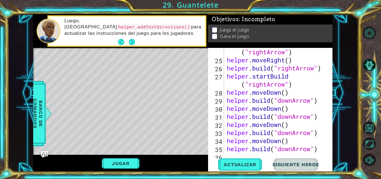
scroll to position [218, 0]
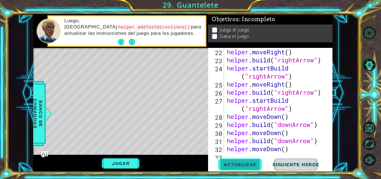
click at [227, 161] on button "Actualizar" at bounding box center [240, 165] width 44 height 13
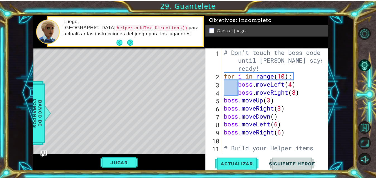
scroll to position [0, 0]
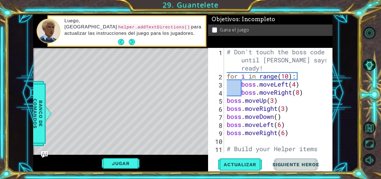
click at [312, 78] on div "# Don't touch the boss code until [PERSON_NAME] says you're ready! for i in ran…" at bounding box center [278, 121] width 104 height 146
type textarea "for i in range(10):"
click at [312, 78] on div "# Don't touch the boss code until [PERSON_NAME] says you're ready! for i in ran…" at bounding box center [278, 121] width 104 height 146
click at [291, 162] on button "Siguiente Heroe" at bounding box center [296, 165] width 58 height 13
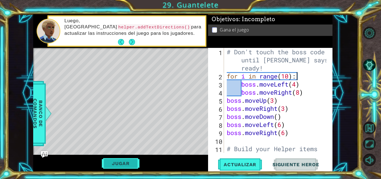
click at [109, 161] on button "Jugar" at bounding box center [121, 163] width 38 height 11
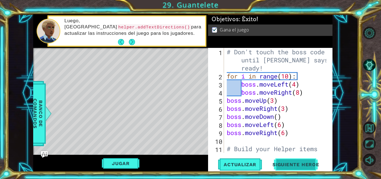
click at [303, 163] on span "Siguiente Heroe" at bounding box center [296, 165] width 58 height 6
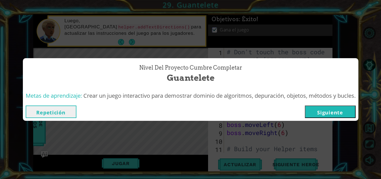
click at [336, 108] on button "Siguiente" at bounding box center [330, 112] width 51 height 13
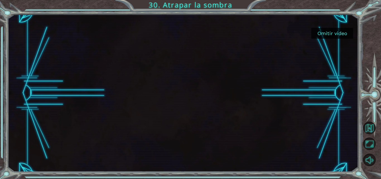
click at [329, 29] on button "Omitir video" at bounding box center [332, 33] width 42 height 11
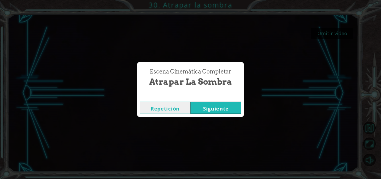
click at [223, 114] on button "Siguiente" at bounding box center [216, 108] width 51 height 13
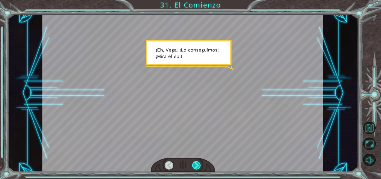
click at [198, 165] on div at bounding box center [196, 166] width 9 height 9
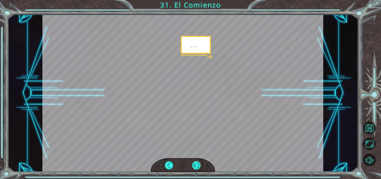
click at [198, 165] on div at bounding box center [196, 166] width 9 height 9
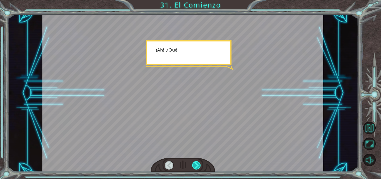
click at [198, 165] on div at bounding box center [196, 166] width 9 height 9
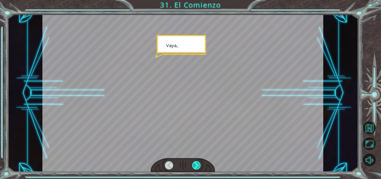
click at [198, 165] on div at bounding box center [196, 166] width 9 height 9
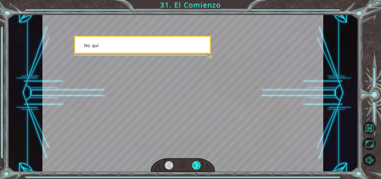
click at [198, 165] on div at bounding box center [196, 166] width 9 height 9
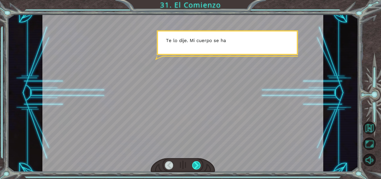
click at [198, 165] on div at bounding box center [196, 166] width 9 height 9
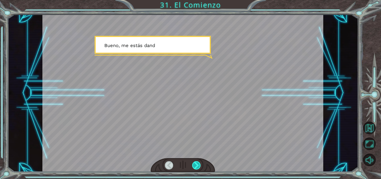
click at [198, 165] on div at bounding box center [196, 166] width 9 height 9
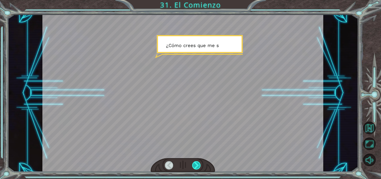
click at [198, 165] on div at bounding box center [196, 166] width 9 height 9
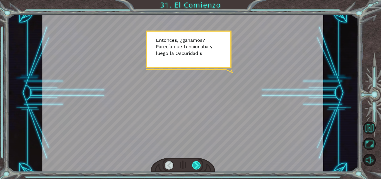
click at [198, 165] on div at bounding box center [196, 166] width 9 height 9
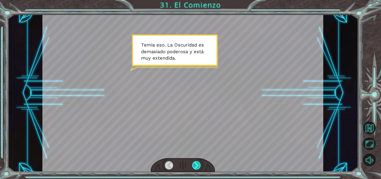
click at [198, 165] on div at bounding box center [196, 166] width 9 height 9
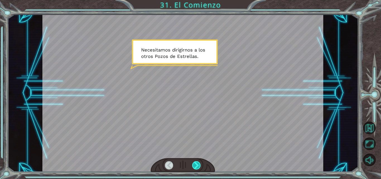
click at [198, 165] on div at bounding box center [196, 166] width 9 height 9
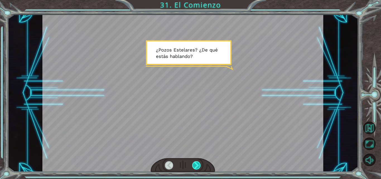
click at [198, 165] on div at bounding box center [196, 166] width 9 height 9
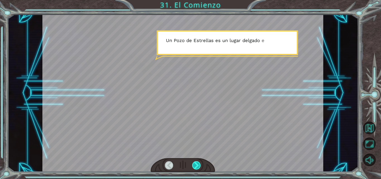
click at [198, 165] on div at bounding box center [196, 166] width 9 height 9
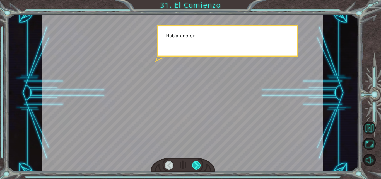
click at [198, 165] on div at bounding box center [196, 166] width 9 height 9
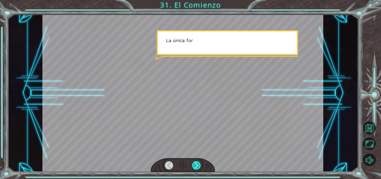
click at [198, 165] on div at bounding box center [196, 166] width 9 height 9
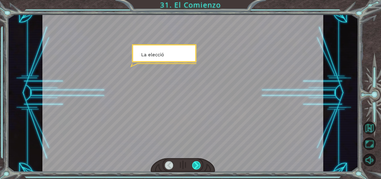
click at [198, 165] on div at bounding box center [196, 166] width 9 height 9
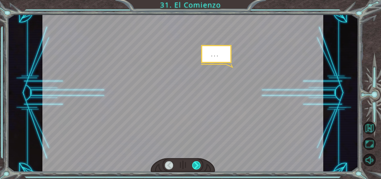
click at [198, 165] on div at bounding box center [196, 166] width 9 height 9
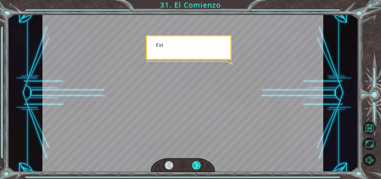
click at [198, 165] on div at bounding box center [196, 166] width 9 height 9
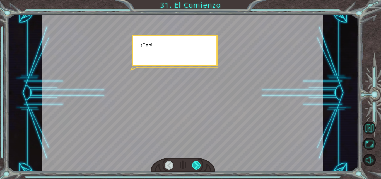
click at [198, 165] on div at bounding box center [196, 166] width 9 height 9
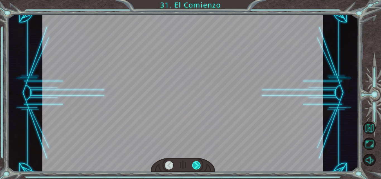
click at [198, 165] on div at bounding box center [196, 166] width 9 height 9
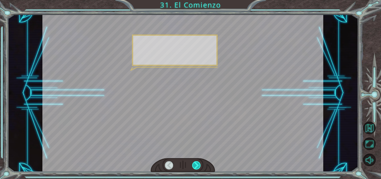
click at [198, 165] on div at bounding box center [196, 166] width 9 height 9
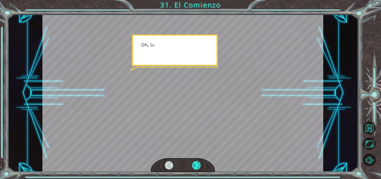
click at [198, 165] on div at bounding box center [196, 166] width 9 height 9
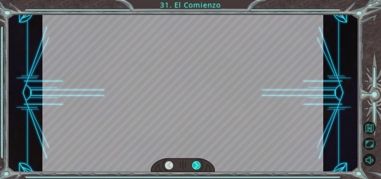
click at [198, 165] on div at bounding box center [196, 166] width 9 height 9
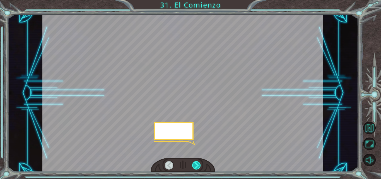
click at [198, 165] on div at bounding box center [196, 166] width 9 height 9
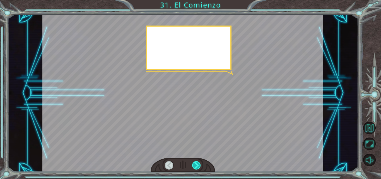
click at [198, 165] on div at bounding box center [196, 166] width 9 height 9
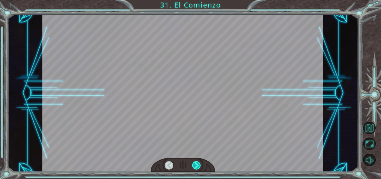
click at [198, 165] on div at bounding box center [196, 166] width 9 height 9
click at [198, 0] on div "Temporary Text ¡ E h , V e g a ! ¡ L o c o n s e g u i m o s ! ¡ M i r a e l s …" at bounding box center [190, 0] width 381 height 0
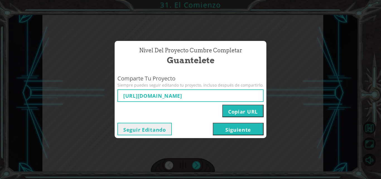
click at [240, 130] on button "Siguiente" at bounding box center [238, 129] width 51 height 13
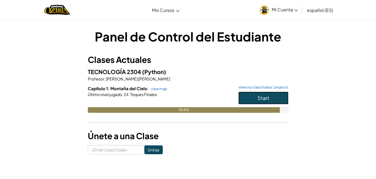
click at [267, 96] on span "Start" at bounding box center [264, 98] width 12 height 6
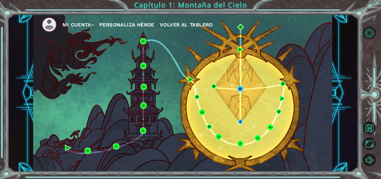
click at [181, 25] on span "Volver al Tablero" at bounding box center [186, 25] width 53 height 6
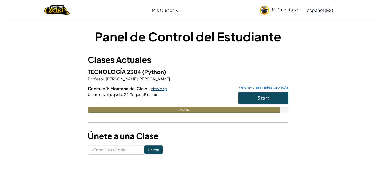
click at [162, 88] on link "view map" at bounding box center [157, 89] width 19 height 4
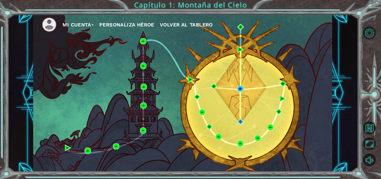
click at [178, 24] on span "Volver al Tablero" at bounding box center [186, 25] width 53 height 6
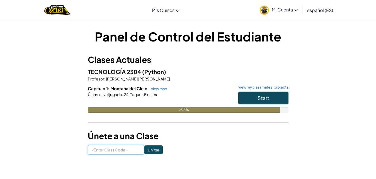
click at [126, 152] on input at bounding box center [116, 149] width 57 height 9
click at [163, 148] on input "Unirse" at bounding box center [154, 150] width 18 height 9
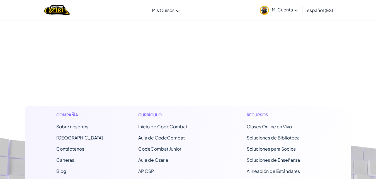
scroll to position [182, 0]
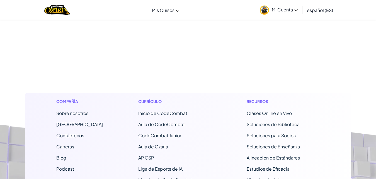
click at [148, 102] on h1 "Currículo" at bounding box center [174, 102] width 73 height 6
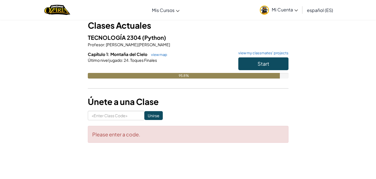
scroll to position [0, 0]
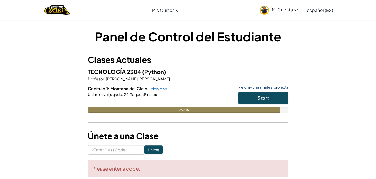
click at [283, 88] on link "view my classmates' projects" at bounding box center [262, 88] width 53 height 4
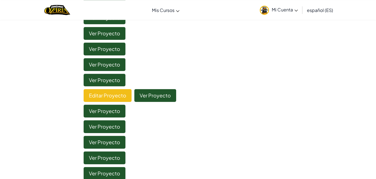
scroll to position [135, 0]
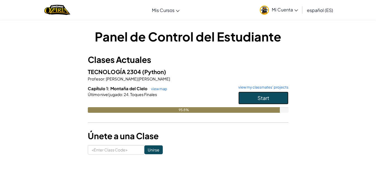
click at [264, 92] on button "Start" at bounding box center [264, 98] width 50 height 13
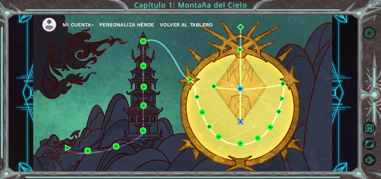
click at [242, 123] on img at bounding box center [240, 122] width 6 height 6
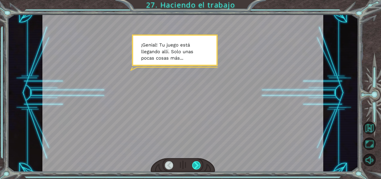
click at [199, 165] on div at bounding box center [196, 166] width 9 height 9
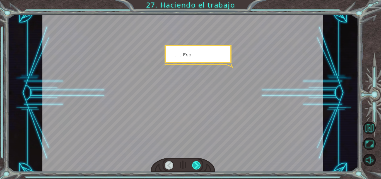
click at [199, 165] on div at bounding box center [196, 166] width 9 height 9
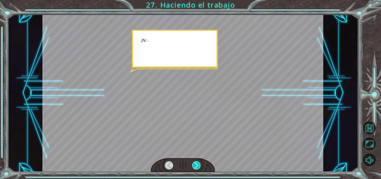
click at [199, 165] on div at bounding box center [196, 166] width 9 height 9
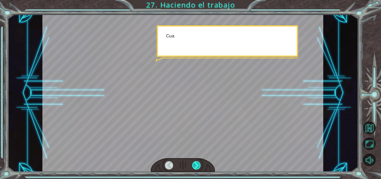
click at [199, 165] on div at bounding box center [196, 166] width 9 height 9
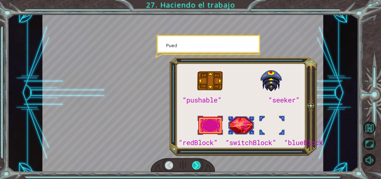
click at [199, 165] on div at bounding box center [196, 166] width 9 height 9
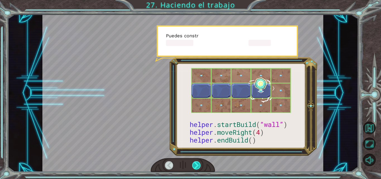
click at [199, 165] on div at bounding box center [196, 166] width 9 height 9
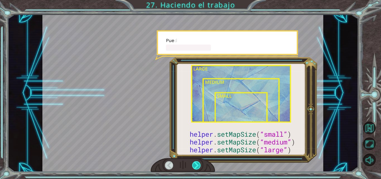
click at [199, 165] on div at bounding box center [196, 166] width 9 height 9
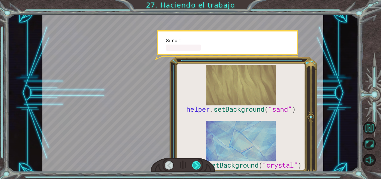
click at [199, 165] on div at bounding box center [196, 166] width 9 height 9
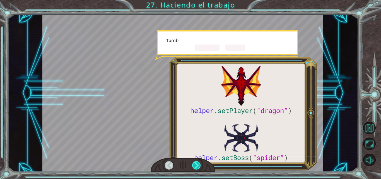
click at [199, 165] on div at bounding box center [196, 166] width 9 height 9
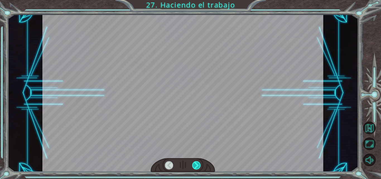
click at [199, 165] on div at bounding box center [196, 166] width 9 height 9
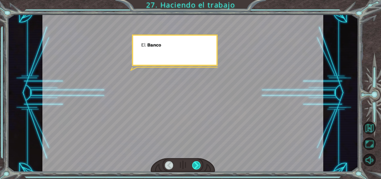
click at [199, 165] on div at bounding box center [196, 166] width 9 height 9
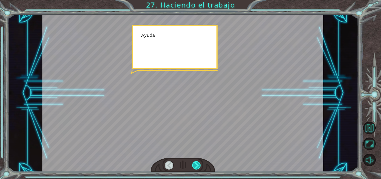
click at [199, 165] on div at bounding box center [196, 166] width 9 height 9
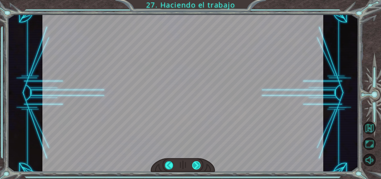
click at [199, 165] on div at bounding box center [196, 166] width 9 height 9
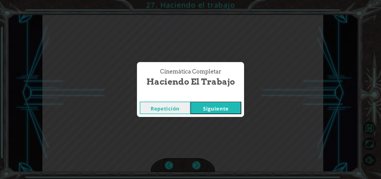
click at [220, 115] on div "Repetición [GEOGRAPHIC_DATA]" at bounding box center [190, 108] width 107 height 18
click at [219, 106] on button "Siguiente" at bounding box center [216, 108] width 51 height 13
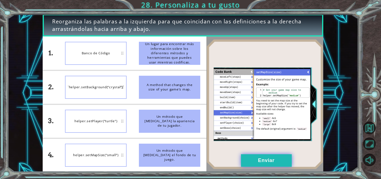
click at [261, 162] on button "Enviar" at bounding box center [266, 161] width 51 height 13
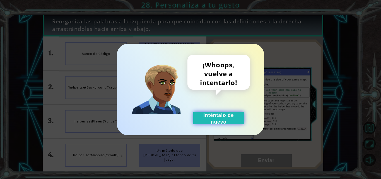
click at [234, 121] on button "Inténtalo de nuevo" at bounding box center [218, 118] width 51 height 13
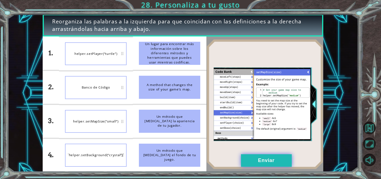
click at [275, 162] on button "Enviar" at bounding box center [266, 161] width 51 height 13
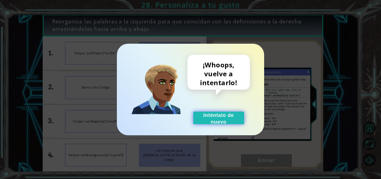
click at [216, 121] on button "Inténtalo de nuevo" at bounding box center [218, 118] width 51 height 13
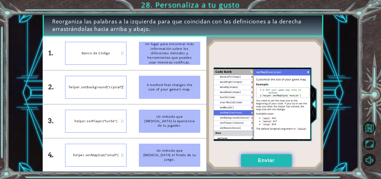
click at [265, 163] on button "Enviar" at bounding box center [266, 161] width 51 height 13
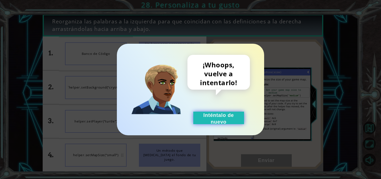
click at [235, 114] on button "Inténtalo de nuevo" at bounding box center [218, 118] width 51 height 13
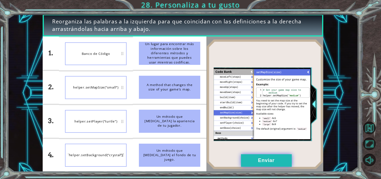
click at [263, 159] on button "Enviar" at bounding box center [266, 161] width 51 height 13
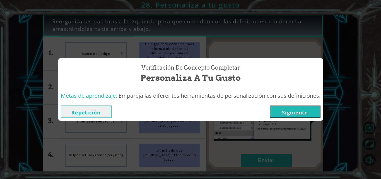
click at [295, 112] on button "Siguiente" at bounding box center [295, 112] width 51 height 13
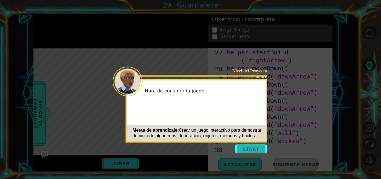
click at [256, 148] on button "Start" at bounding box center [251, 149] width 32 height 9
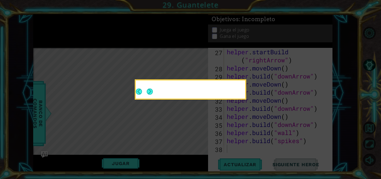
scroll to position [267, 0]
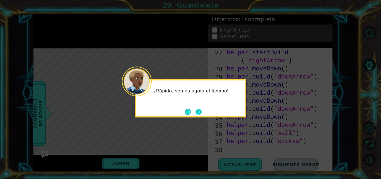
click at [201, 112] on button "Next" at bounding box center [199, 112] width 6 height 6
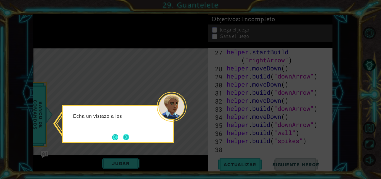
click at [127, 139] on button "Next" at bounding box center [126, 137] width 6 height 6
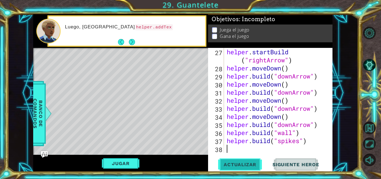
click at [250, 165] on span "Actualizar" at bounding box center [240, 165] width 44 height 6
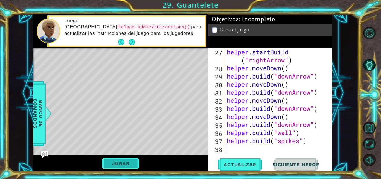
click at [128, 165] on button "Jugar" at bounding box center [121, 163] width 38 height 11
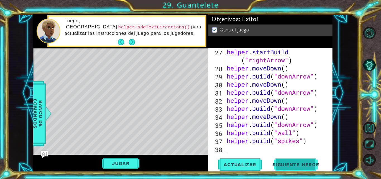
click at [304, 161] on button "Siguiente Heroe" at bounding box center [296, 165] width 58 height 13
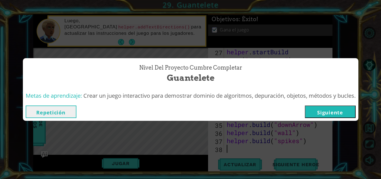
click at [325, 110] on button "Siguiente" at bounding box center [330, 112] width 51 height 13
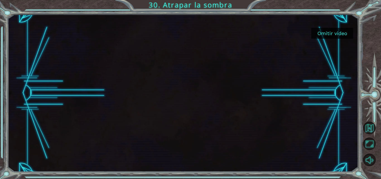
click at [321, 28] on button "Omitir video" at bounding box center [332, 33] width 42 height 11
click at [326, 33] on button "Omitir video" at bounding box center [332, 33] width 42 height 11
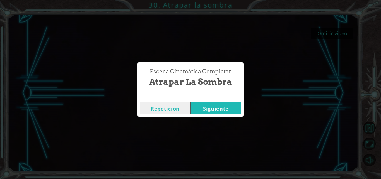
click at [235, 112] on button "Siguiente" at bounding box center [216, 108] width 51 height 13
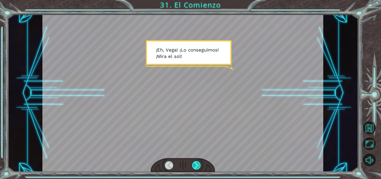
click at [197, 164] on div at bounding box center [196, 166] width 9 height 9
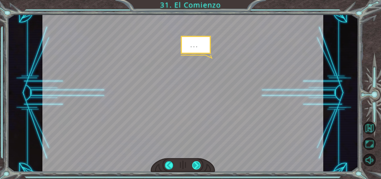
click at [197, 164] on div at bounding box center [196, 166] width 9 height 9
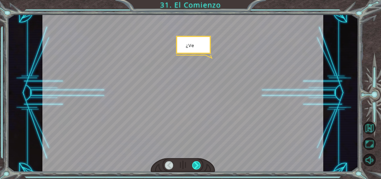
click at [197, 164] on div at bounding box center [196, 166] width 9 height 9
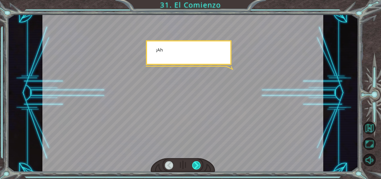
click at [197, 164] on div at bounding box center [196, 166] width 9 height 9
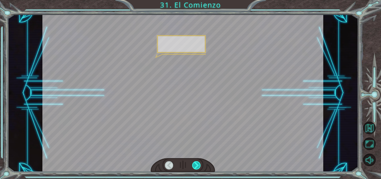
click at [197, 164] on div at bounding box center [196, 166] width 9 height 9
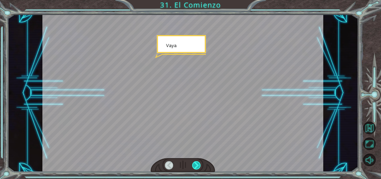
click at [197, 164] on div at bounding box center [196, 166] width 9 height 9
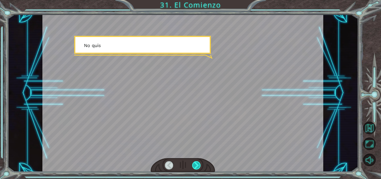
click at [197, 164] on div at bounding box center [196, 166] width 9 height 9
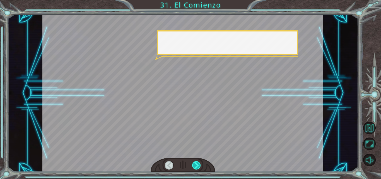
click at [197, 164] on div at bounding box center [196, 166] width 9 height 9
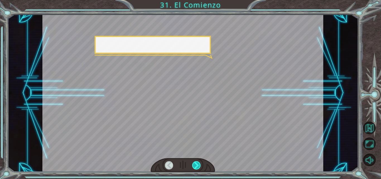
click at [197, 164] on div at bounding box center [196, 166] width 9 height 9
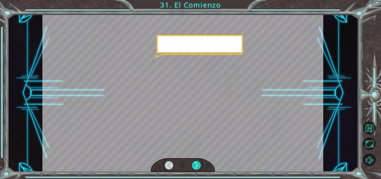
click at [197, 164] on div at bounding box center [196, 166] width 9 height 9
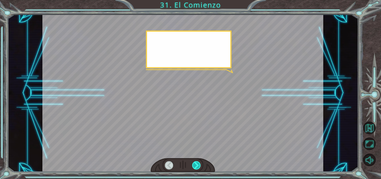
click at [197, 164] on div at bounding box center [196, 166] width 9 height 9
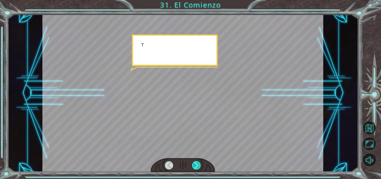
click at [197, 164] on div at bounding box center [196, 166] width 9 height 9
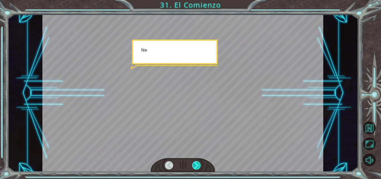
click at [197, 164] on div at bounding box center [196, 166] width 9 height 9
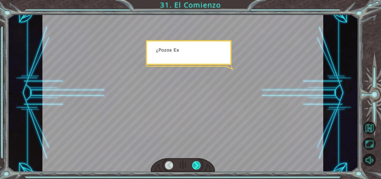
click at [197, 164] on div at bounding box center [196, 166] width 9 height 9
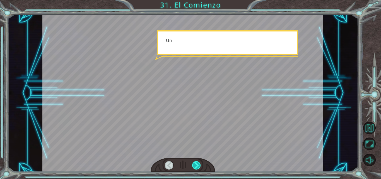
click at [197, 164] on div at bounding box center [196, 166] width 9 height 9
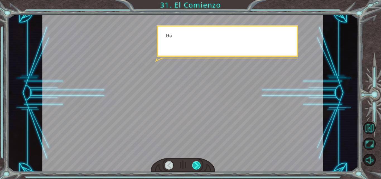
click at [197, 164] on div at bounding box center [196, 166] width 9 height 9
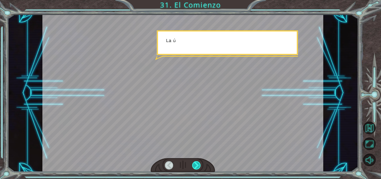
click at [197, 164] on div at bounding box center [196, 166] width 9 height 9
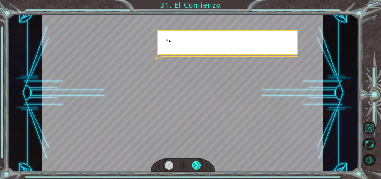
click at [197, 164] on div at bounding box center [196, 166] width 9 height 9
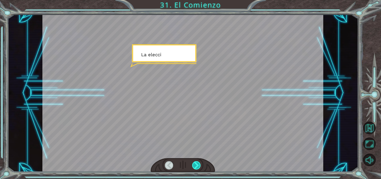
click at [197, 164] on div at bounding box center [196, 166] width 9 height 9
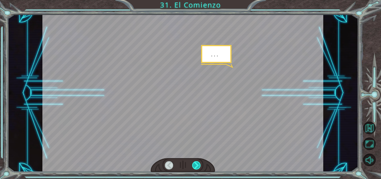
click at [197, 164] on div at bounding box center [196, 166] width 9 height 9
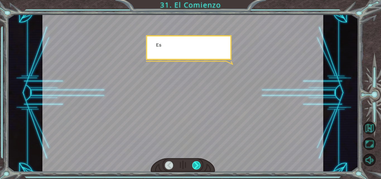
click at [197, 164] on div at bounding box center [196, 166] width 9 height 9
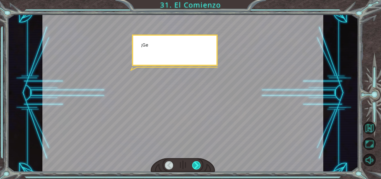
click at [197, 164] on div at bounding box center [196, 166] width 9 height 9
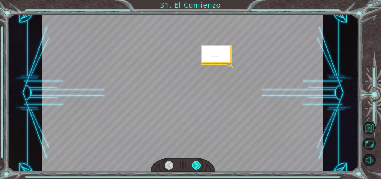
click at [197, 164] on div at bounding box center [196, 166] width 9 height 9
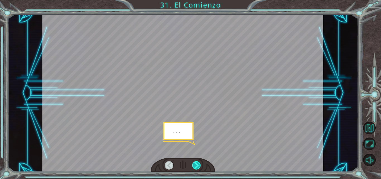
click at [197, 164] on div at bounding box center [196, 166] width 9 height 9
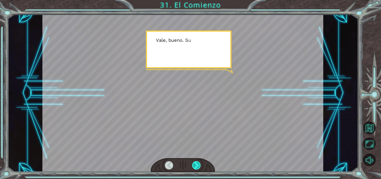
click at [197, 164] on div at bounding box center [196, 166] width 9 height 9
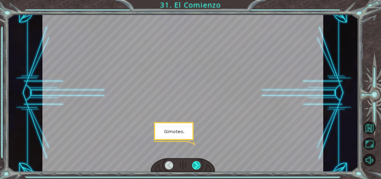
click at [197, 164] on div at bounding box center [196, 166] width 9 height 9
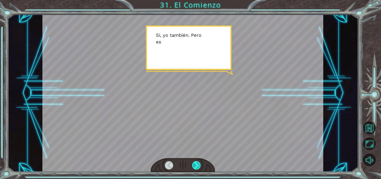
click at [197, 164] on div at bounding box center [196, 166] width 9 height 9
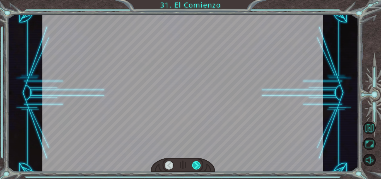
click at [197, 164] on div at bounding box center [196, 166] width 9 height 9
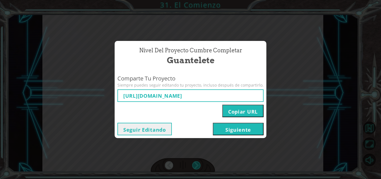
type input "[URL][DOMAIN_NAME]"
click at [244, 114] on button "Copiar URL" at bounding box center [242, 111] width 41 height 13
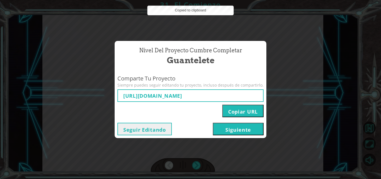
click at [237, 131] on button "Siguiente" at bounding box center [238, 129] width 51 height 13
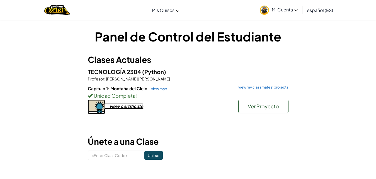
click at [128, 108] on div "view certificate" at bounding box center [126, 107] width 34 height 6
